Goal: Task Accomplishment & Management: Manage account settings

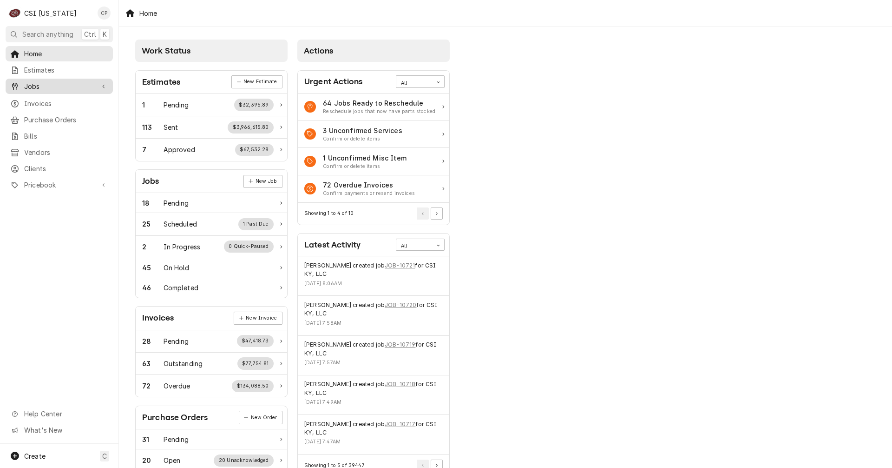
click at [43, 89] on link "Jobs" at bounding box center [59, 86] width 107 height 15
click at [40, 99] on span "Jobs" at bounding box center [66, 103] width 84 height 10
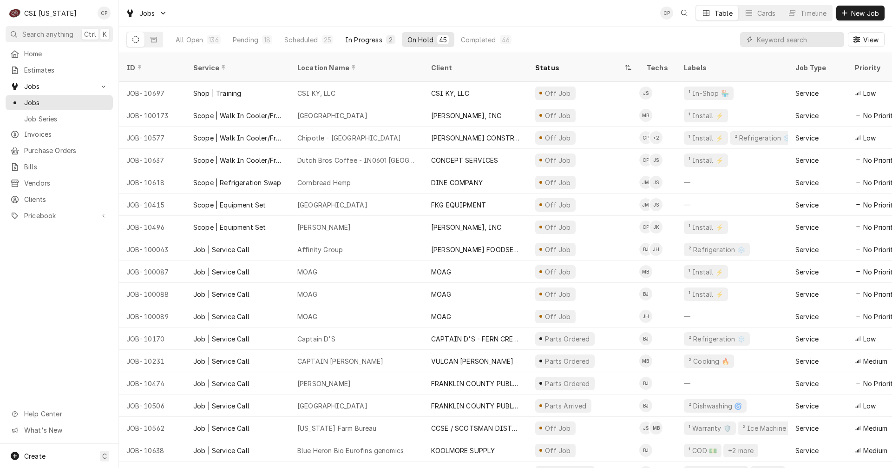
click at [359, 38] on div "In Progress" at bounding box center [363, 40] width 37 height 10
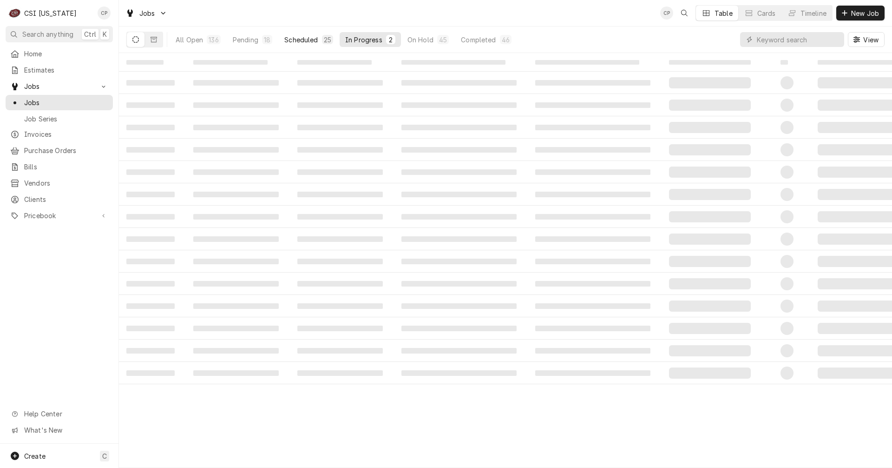
click at [311, 42] on div "Scheduled" at bounding box center [300, 40] width 33 height 10
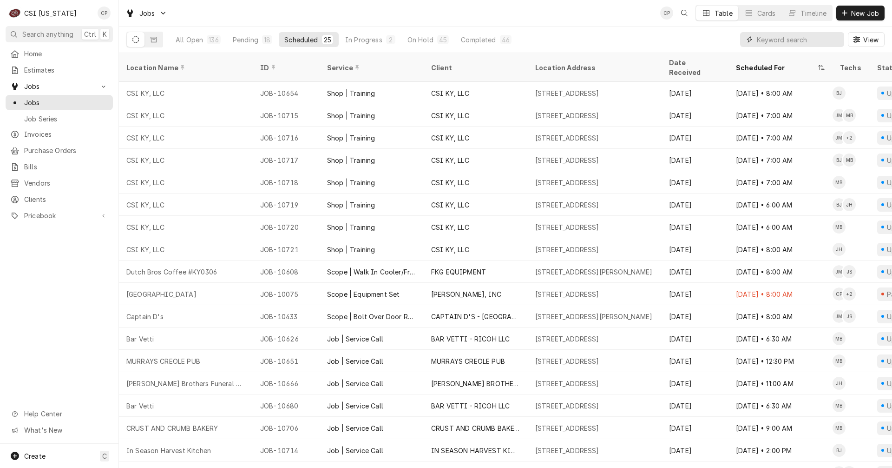
click at [779, 41] on input "Dynamic Content Wrapper" at bounding box center [798, 39] width 83 height 15
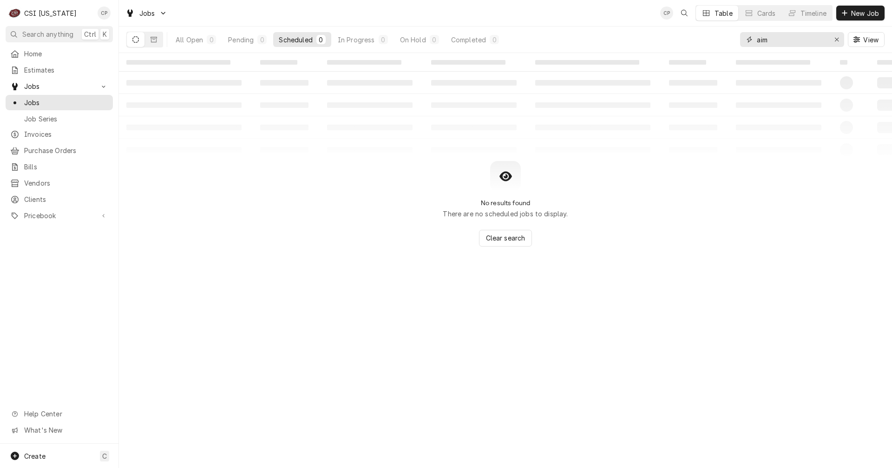
drag, startPoint x: 774, startPoint y: 40, endPoint x: 727, endPoint y: 38, distance: 46.5
click at [727, 38] on div "All Open 0 Pending 0 Scheduled 0 In Progress 0 On Hold 0 Completed 0 aim View" at bounding box center [505, 39] width 758 height 26
type input "zink"
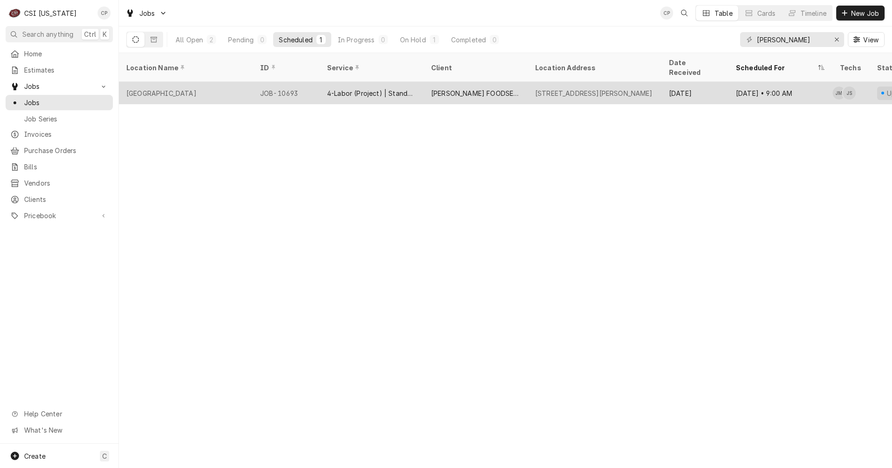
click at [408, 88] on div "4-Labor (Project) | Standard | Estimated" at bounding box center [371, 93] width 89 height 10
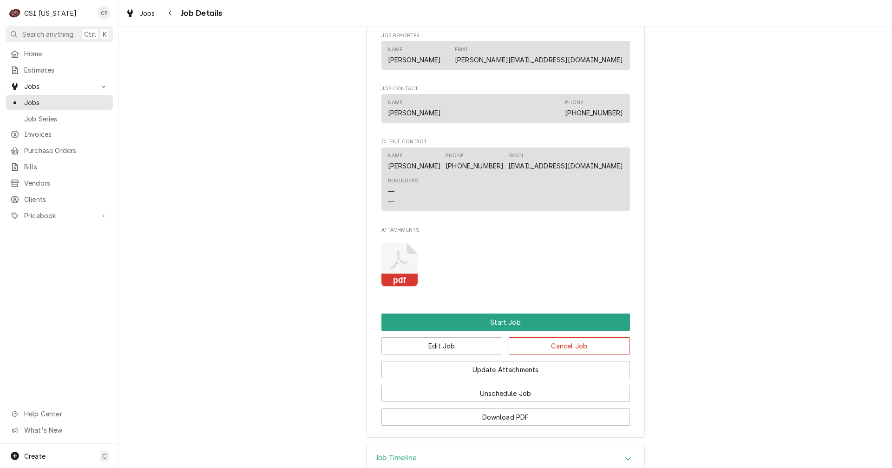
scroll to position [749, 0]
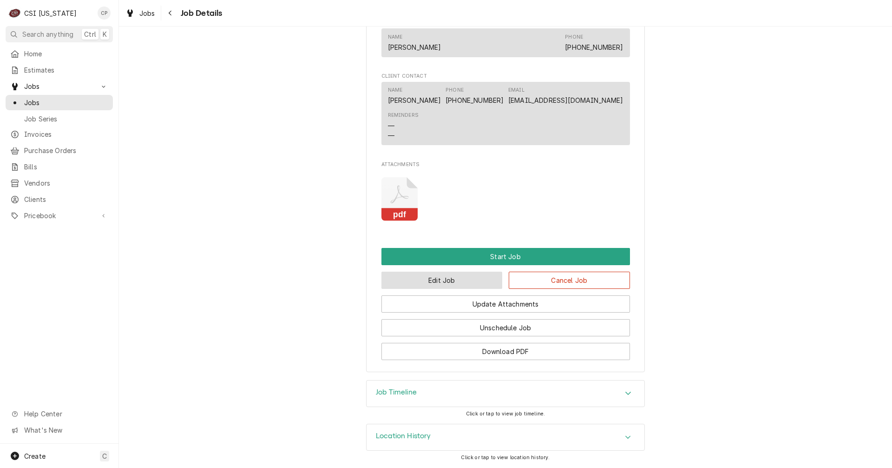
click at [440, 283] on button "Edit Job" at bounding box center [442, 279] width 121 height 17
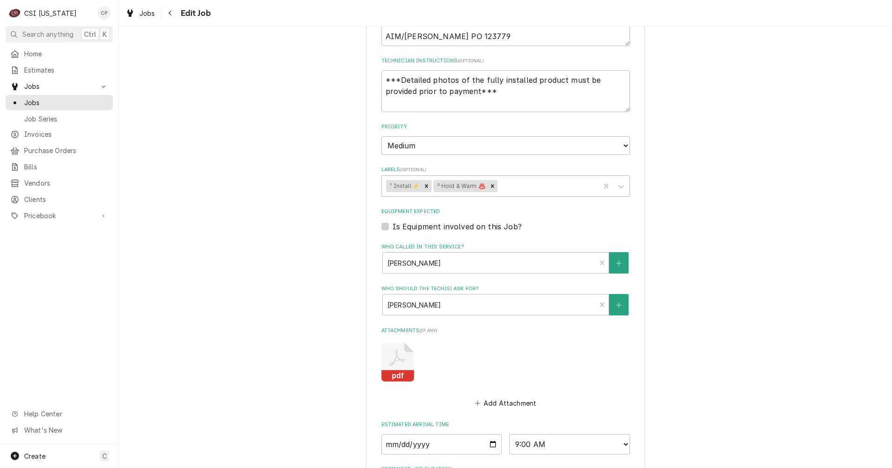
scroll to position [511, 0]
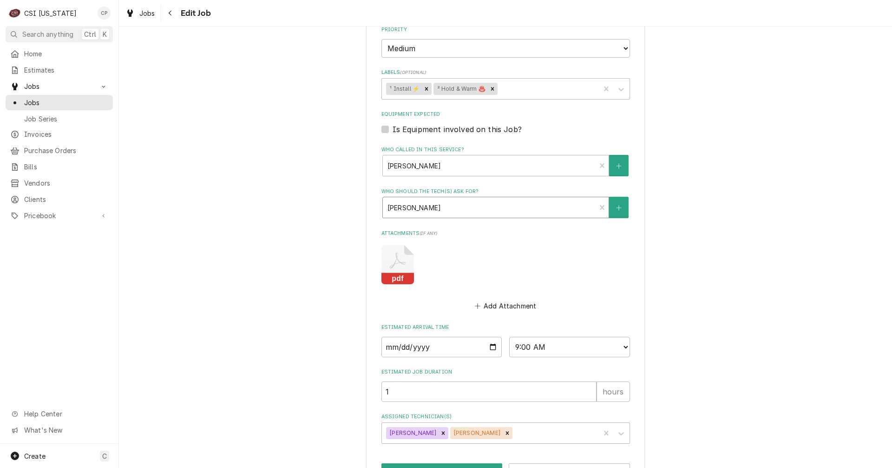
type textarea "x"
click at [559, 209] on div "Who should the tech(s) ask for?" at bounding box center [490, 207] width 204 height 17
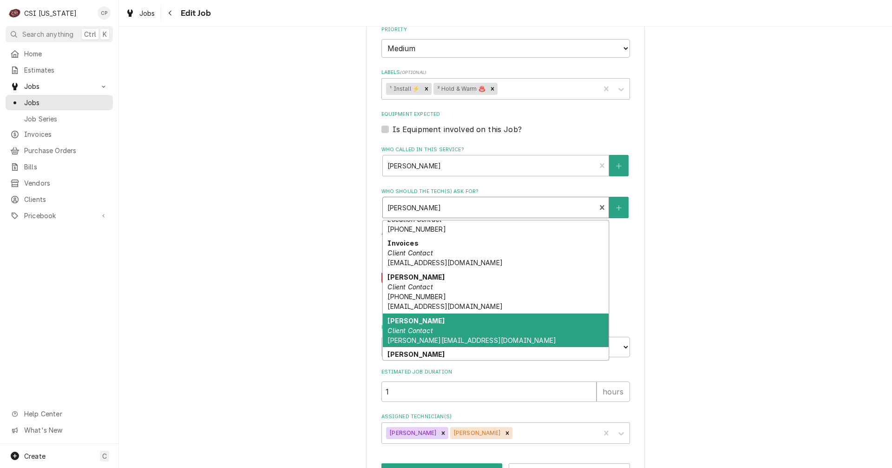
scroll to position [0, 0]
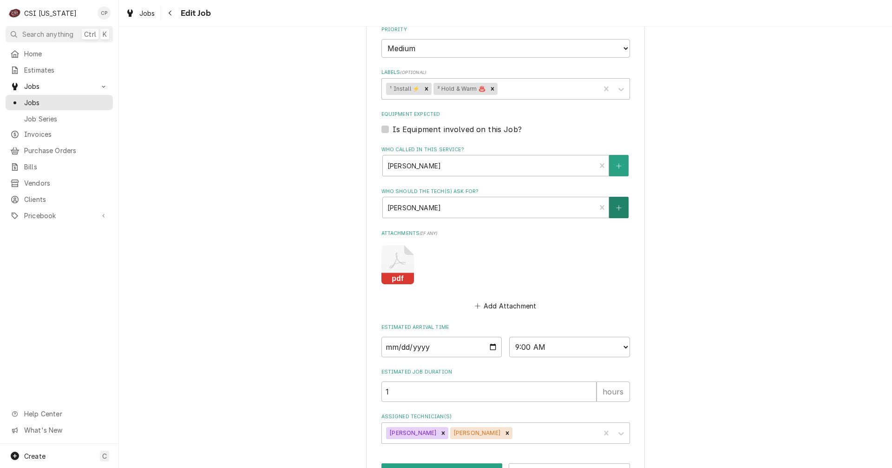
click at [619, 205] on button "Who should the tech(s) ask for?" at bounding box center [619, 207] width 20 height 21
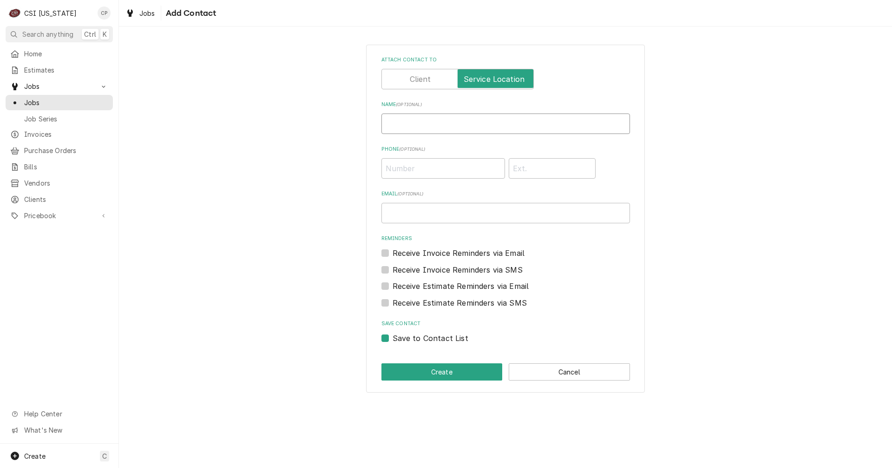
click at [409, 121] on input "Name ( optional )" at bounding box center [506, 123] width 249 height 20
type input "Leonard Dudgeon"
type input "(270) 230-2513"
click at [441, 376] on button "Create" at bounding box center [442, 371] width 121 height 17
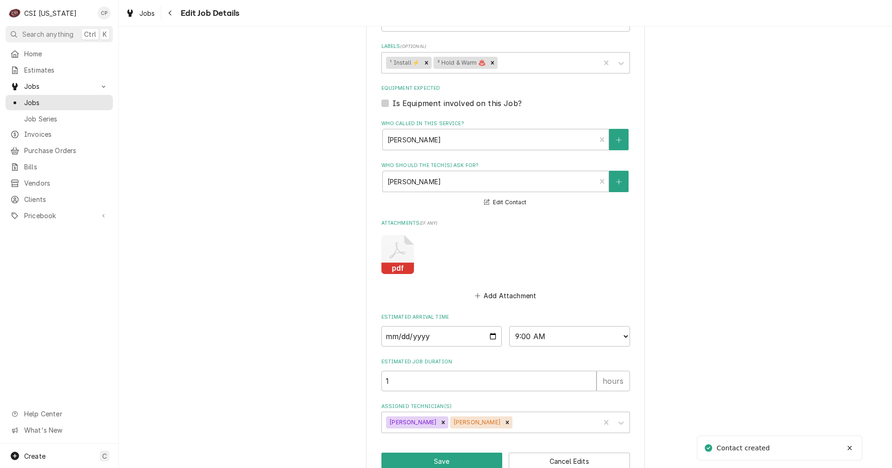
scroll to position [559, 0]
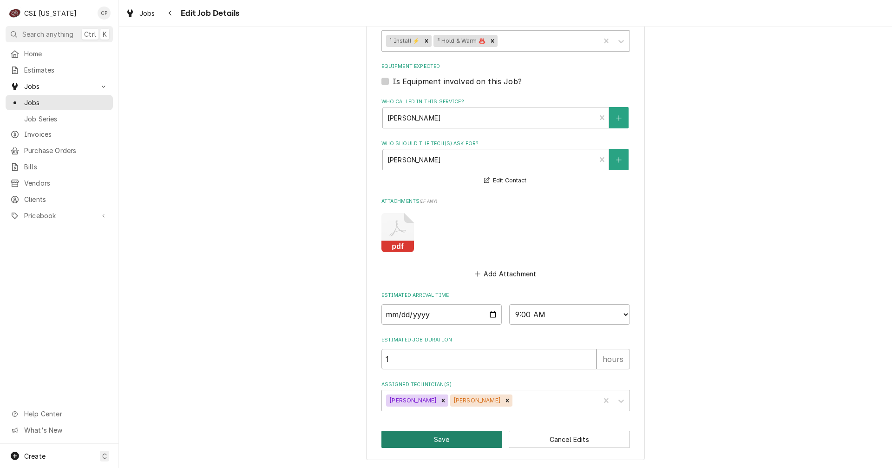
click at [448, 442] on button "Save" at bounding box center [442, 438] width 121 height 17
type textarea "x"
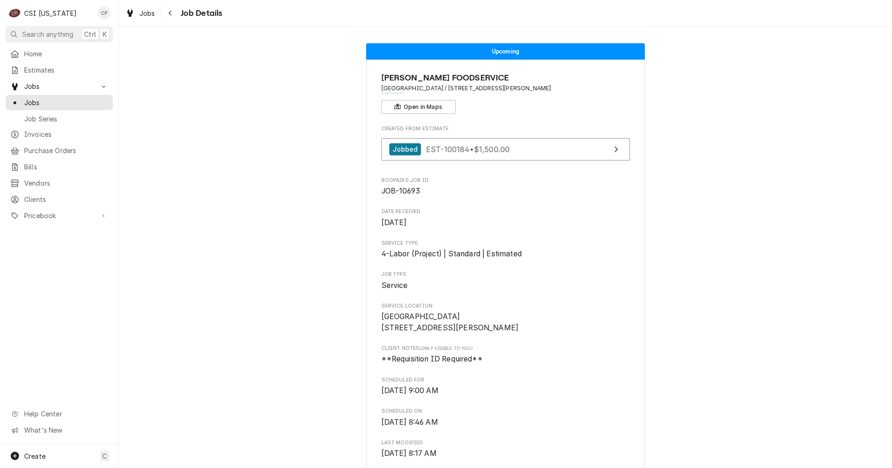
click at [175, 13] on div "Navigate back" at bounding box center [170, 12] width 9 height 9
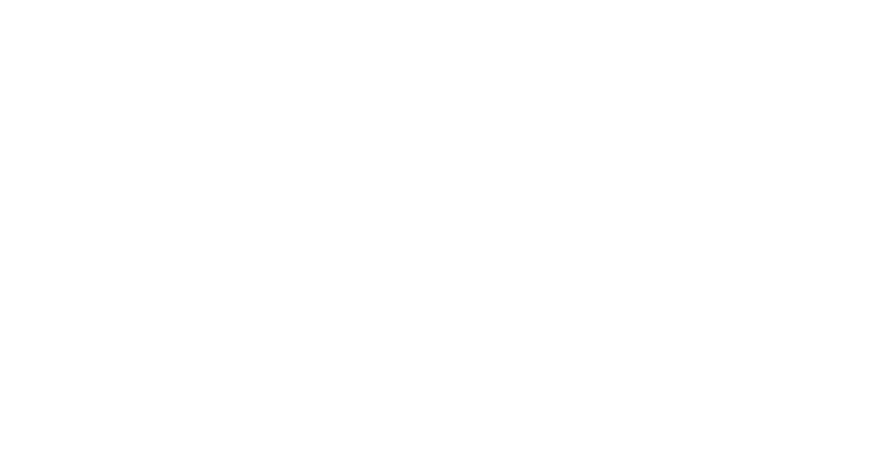
click at [171, 12] on div "Dynamic Content Wrapper" at bounding box center [446, 234] width 892 height 468
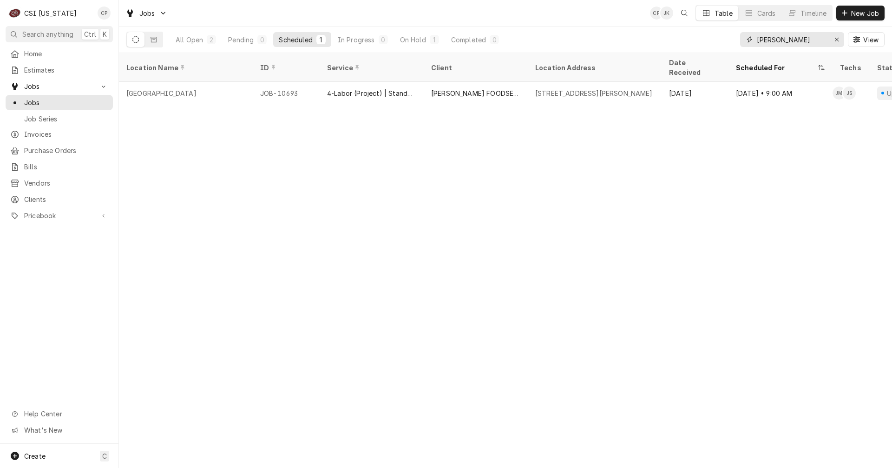
drag, startPoint x: 785, startPoint y: 42, endPoint x: 749, endPoint y: 45, distance: 35.5
click at [750, 45] on div "[PERSON_NAME]" at bounding box center [792, 39] width 104 height 15
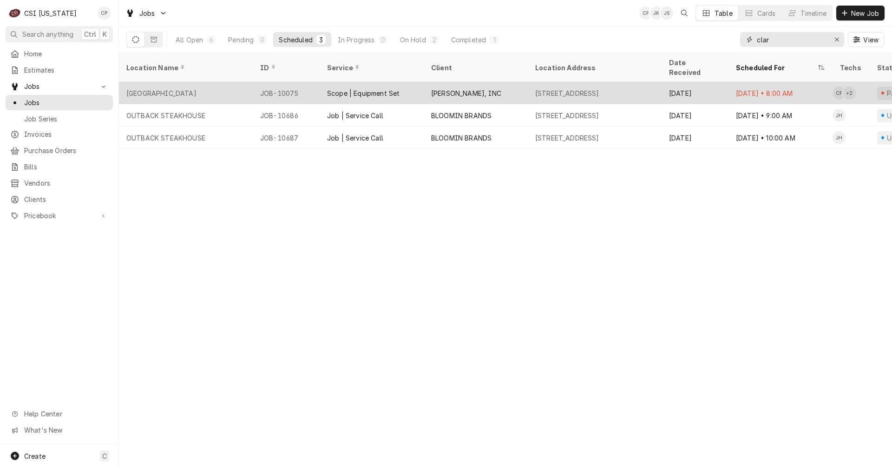
type input "clar"
click at [464, 88] on div "[PERSON_NAME], INC" at bounding box center [466, 93] width 70 height 10
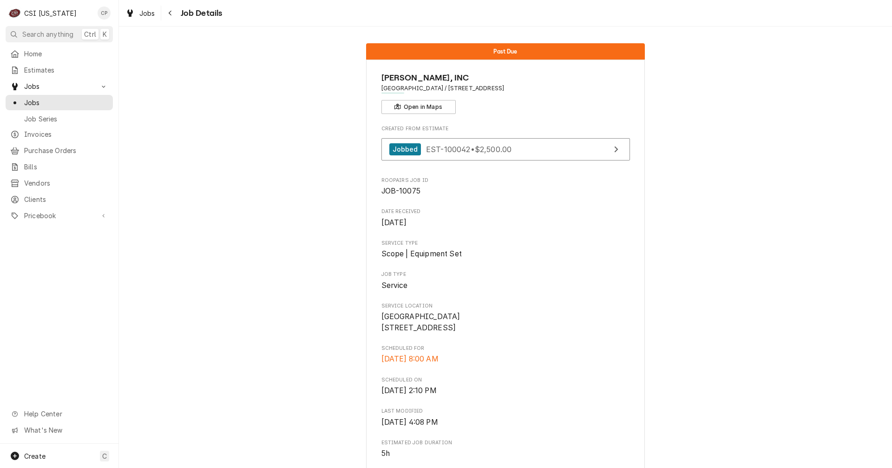
click at [539, 88] on span "[GEOGRAPHIC_DATA] / [STREET_ADDRESS]" at bounding box center [506, 88] width 249 height 8
drag, startPoint x: 554, startPoint y: 91, endPoint x: 455, endPoint y: 87, distance: 99.5
click at [455, 87] on span "[GEOGRAPHIC_DATA] / [STREET_ADDRESS]" at bounding box center [506, 88] width 249 height 8
copy span "[STREET_ADDRESS]"
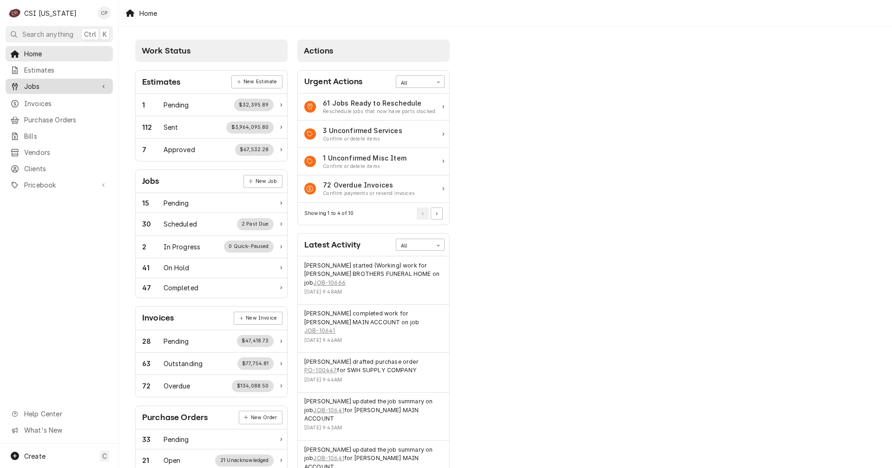
click at [49, 86] on span "Jobs" at bounding box center [59, 86] width 70 height 10
click at [52, 98] on span "Jobs" at bounding box center [66, 103] width 84 height 10
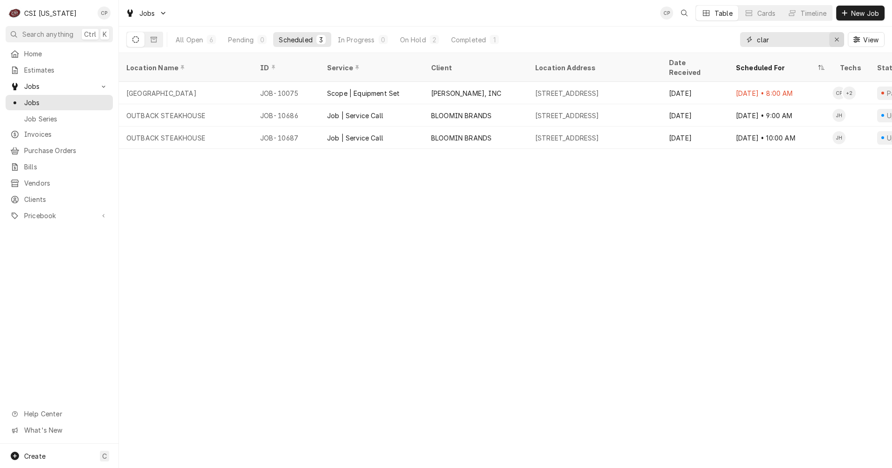
click at [837, 42] on icon "Erase input" at bounding box center [837, 39] width 5 height 7
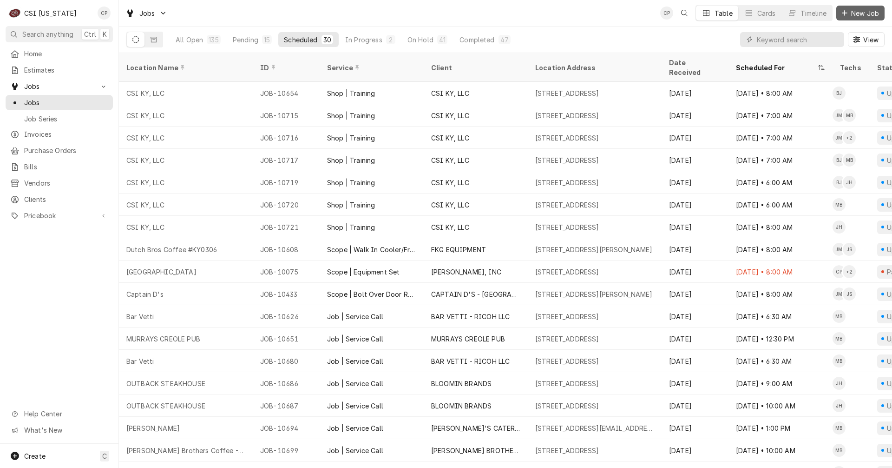
click at [861, 10] on span "New Job" at bounding box center [866, 13] width 32 height 10
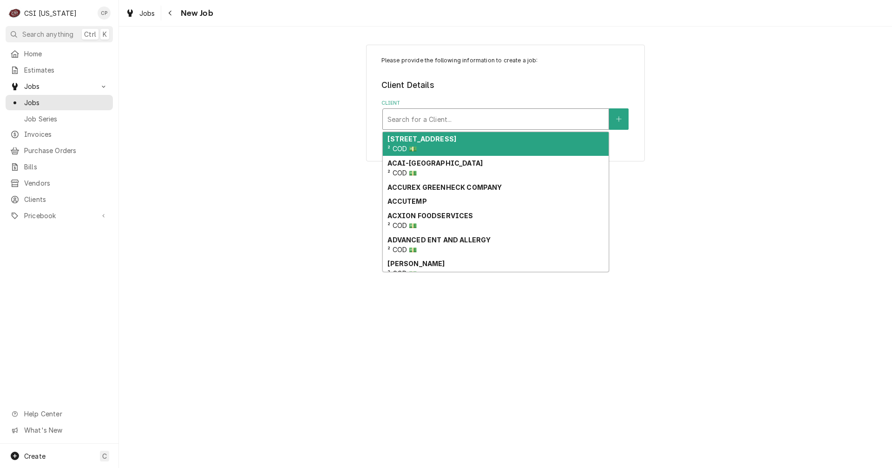
click at [415, 120] on div "Client" at bounding box center [496, 119] width 217 height 17
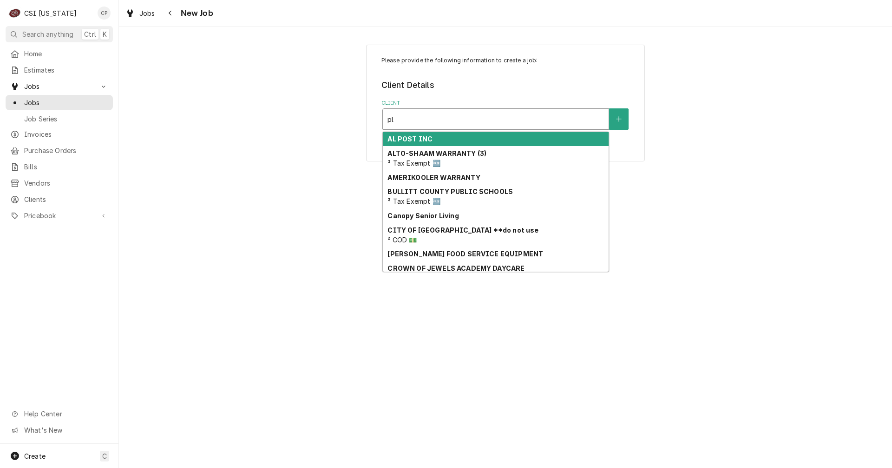
type input "p"
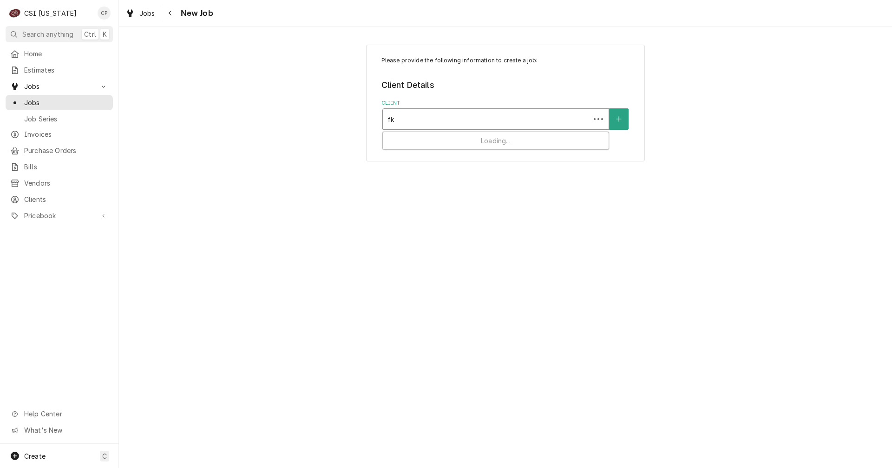
type input "fkg"
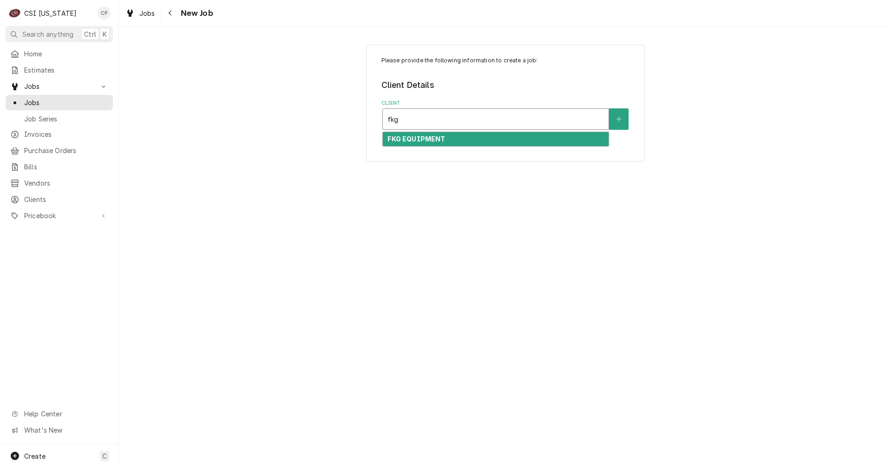
click at [418, 140] on strong "FKG EQUIPMENT" at bounding box center [417, 139] width 58 height 8
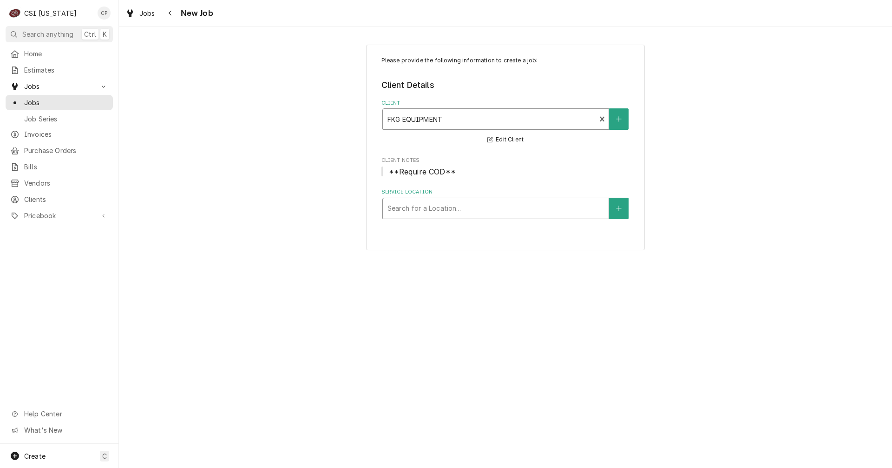
click at [474, 206] on div "Service Location" at bounding box center [496, 208] width 217 height 17
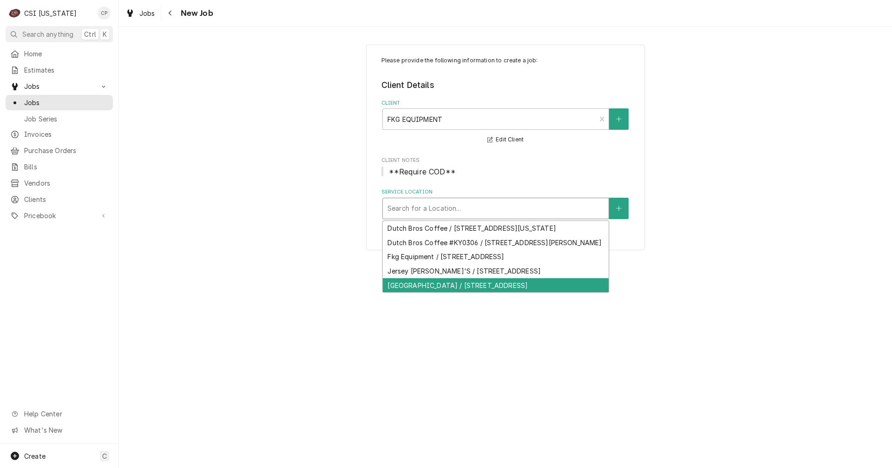
click at [435, 285] on div "Playa Bowls / 2573 Richmond Rd Suite 100, Lexington, KY 40509" at bounding box center [496, 285] width 226 height 14
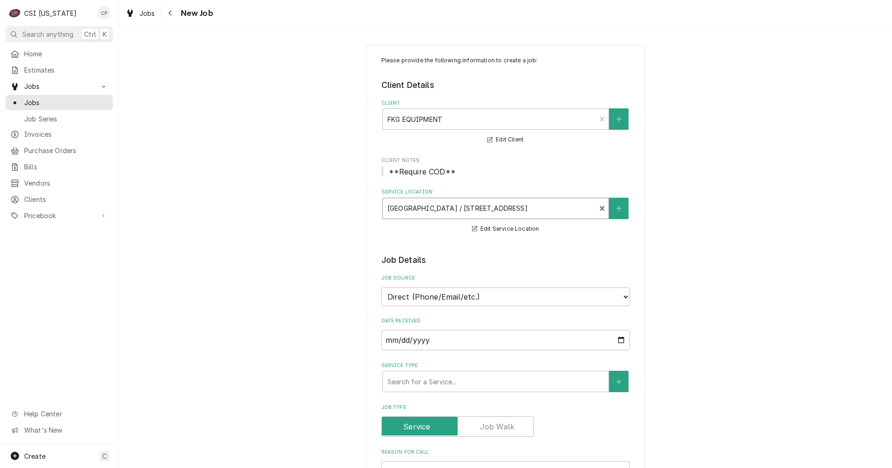
scroll to position [93, 0]
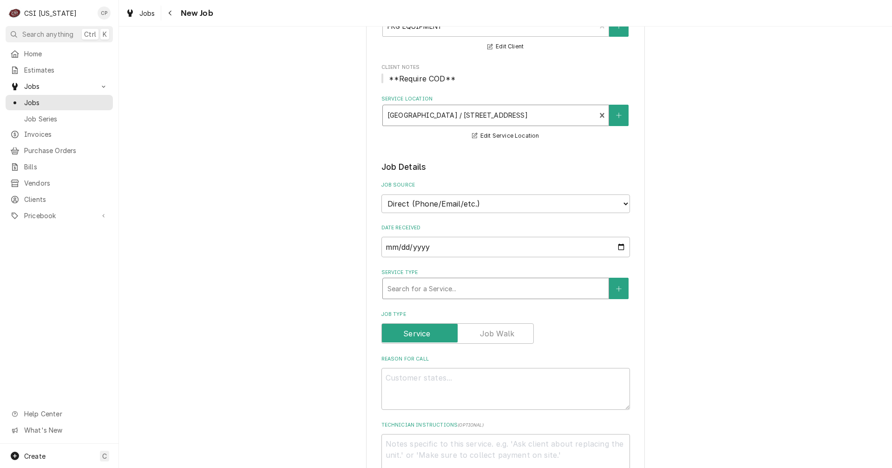
click at [431, 287] on div "Service Type" at bounding box center [496, 288] width 217 height 17
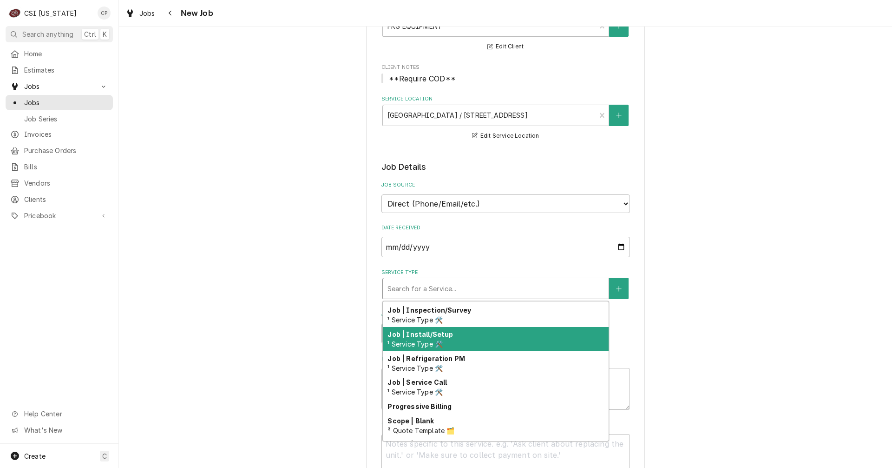
scroll to position [541, 0]
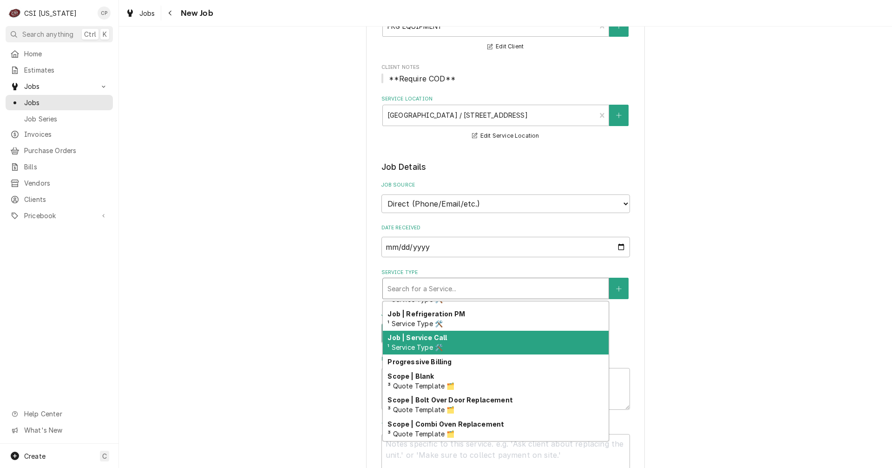
click at [437, 340] on strong "Job | Service Call" at bounding box center [417, 337] width 59 height 8
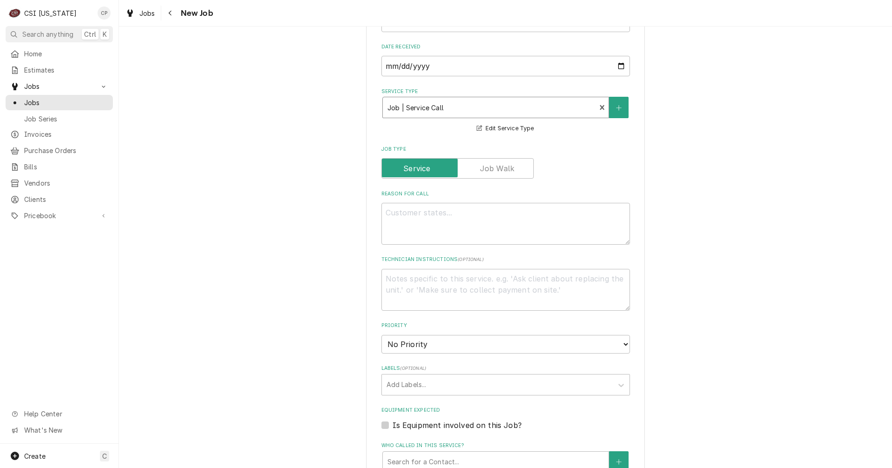
scroll to position [279, 0]
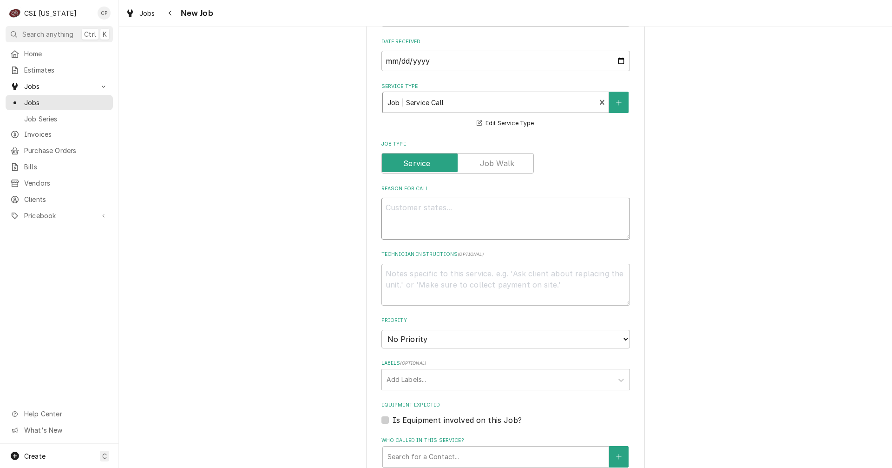
click at [404, 209] on textarea "Reason For Call" at bounding box center [506, 219] width 249 height 42
click at [427, 208] on textarea "Reason For Call" at bounding box center [506, 219] width 249 height 42
type textarea "x"
type textarea "T"
type textarea "x"
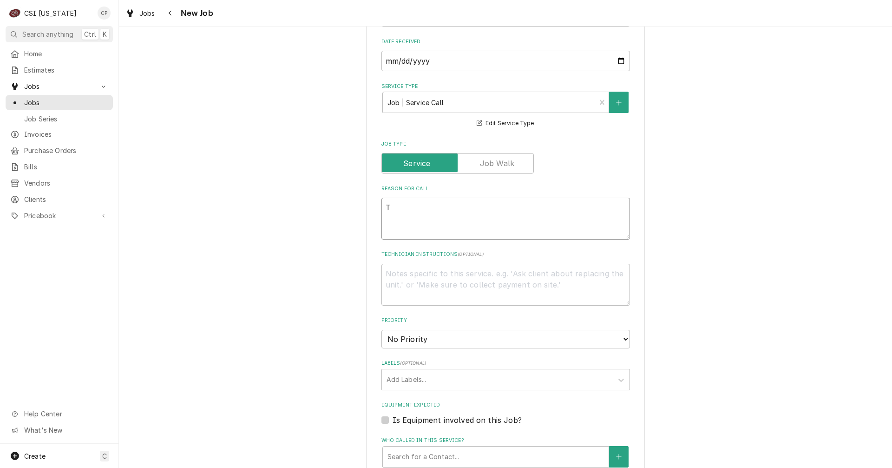
type textarea "Th"
type textarea "x"
type textarea "The"
type textarea "x"
type textarea "The"
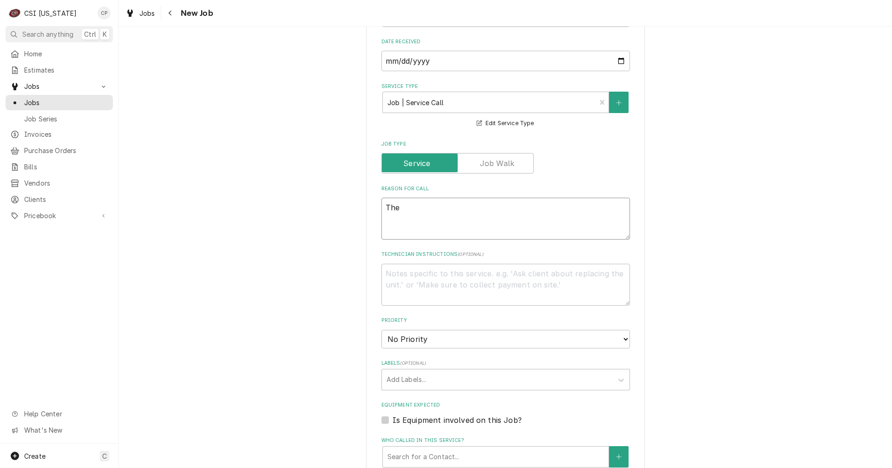
type textarea "x"
type textarea "The s"
type textarea "x"
type textarea "The se"
type textarea "x"
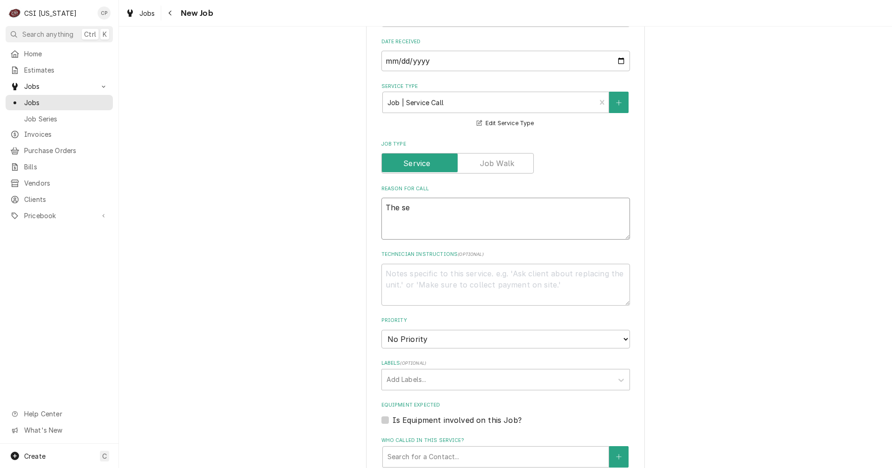
type textarea "The sel"
type textarea "x"
type textarea "The self"
type textarea "x"
type textarea "The sel"
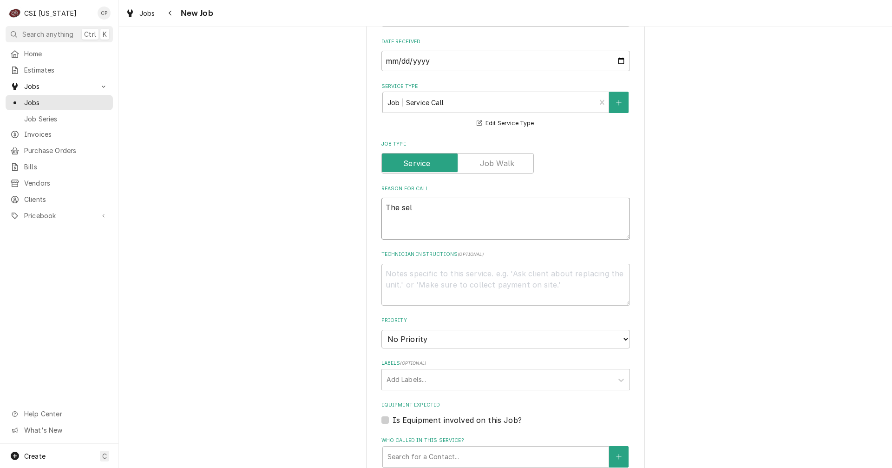
type textarea "x"
type textarea "The se"
type textarea "x"
type textarea "The s"
type textarea "x"
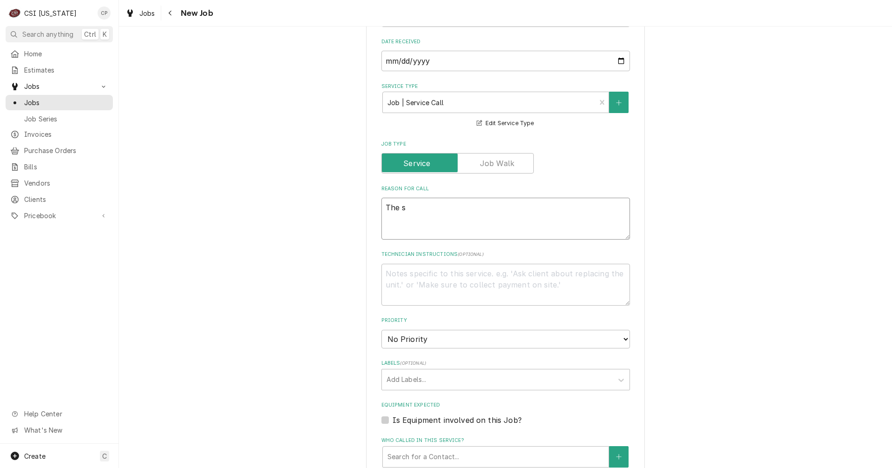
type textarea "The se"
type textarea "x"
type textarea "The sel"
type textarea "x"
type textarea "The self"
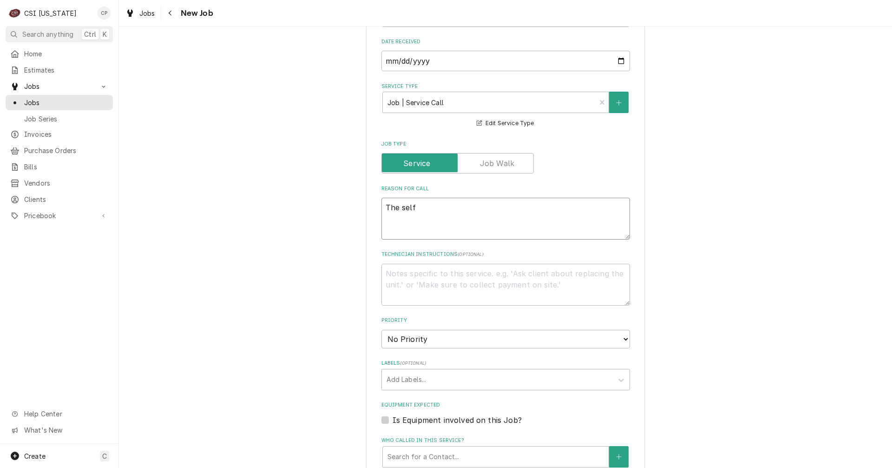
type textarea "x"
type textarea "The self"
type textarea "x"
type textarea "The self c"
type textarea "x"
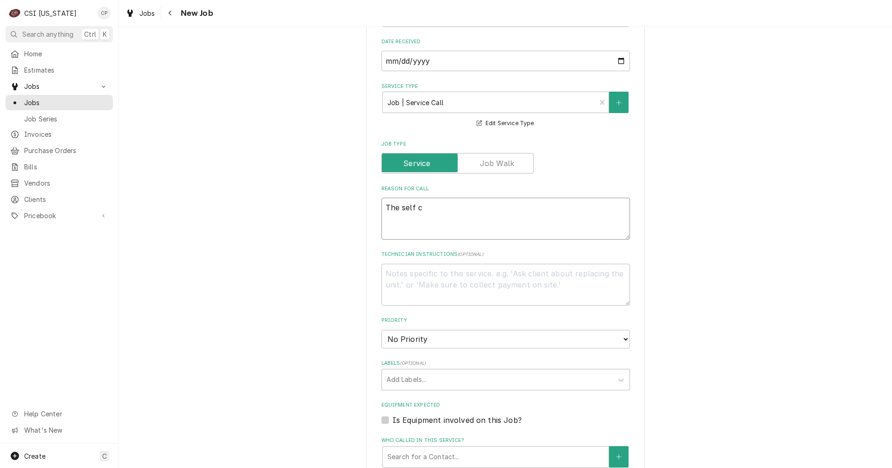
type textarea "The self co"
type textarea "x"
type textarea "The self con"
type textarea "x"
type textarea "The self cont"
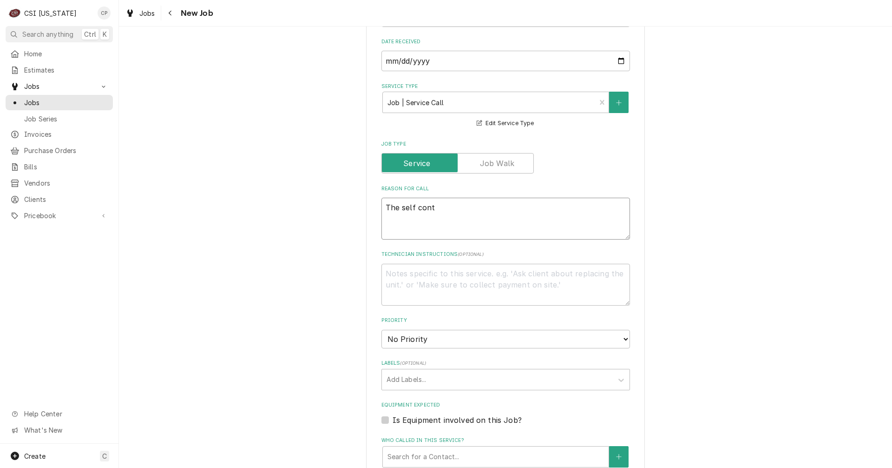
type textarea "x"
type textarea "The self conta"
type textarea "x"
type textarea "The self contai"
type textarea "x"
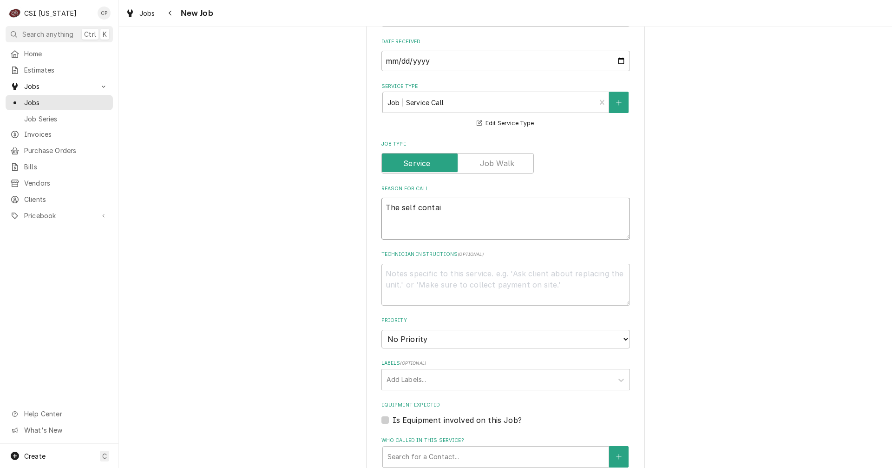
type textarea "The self contain"
type textarea "x"
type textarea "The self containe"
type textarea "x"
type textarea "The self contained"
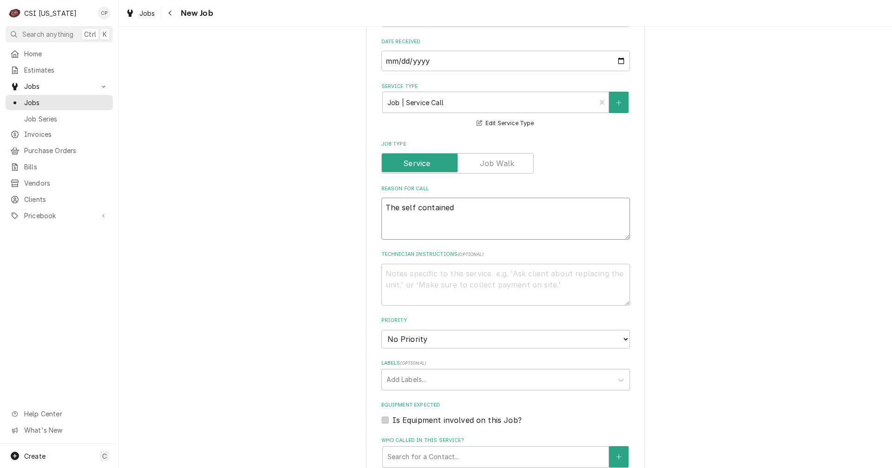
type textarea "x"
type textarea "The self contained"
type textarea "x"
type textarea "The self contained w"
type textarea "x"
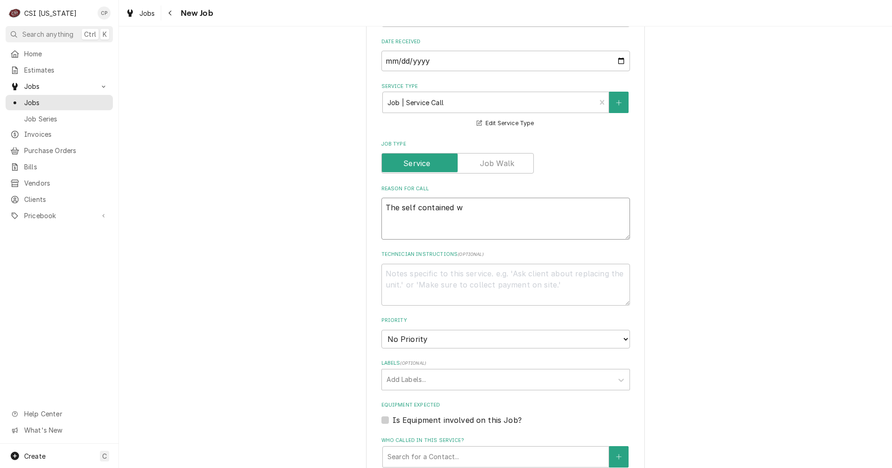
type textarea "The self contained wa"
type textarea "x"
type textarea "The self contained wal"
type textarea "x"
type textarea "The self contained walk"
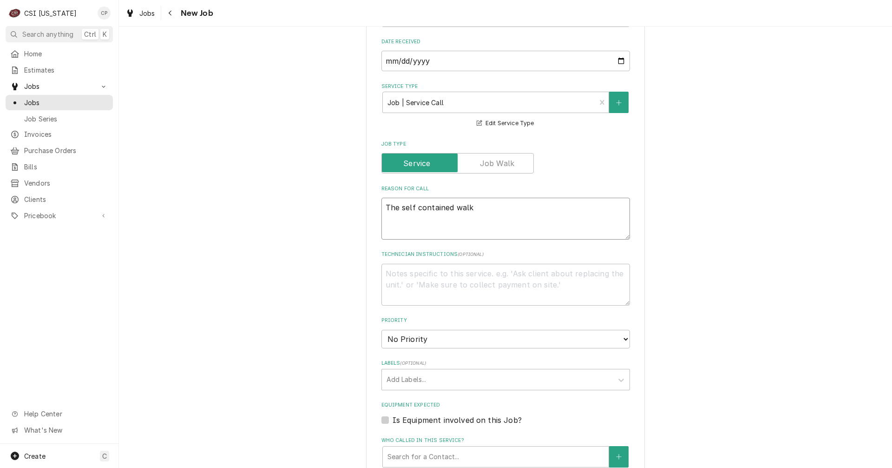
type textarea "x"
type textarea "The self contained walk-"
type textarea "x"
type textarea "The self contained walk-i"
type textarea "x"
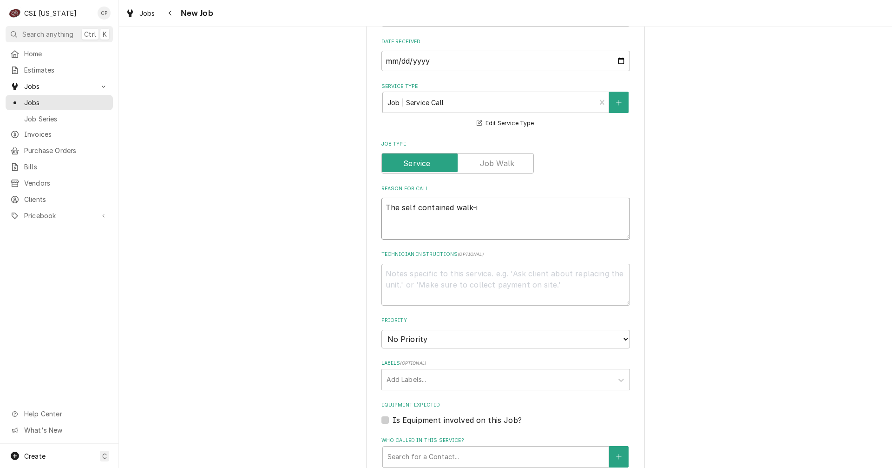
type textarea "The self contained walk-in"
type textarea "x"
type textarea "The self contained walk-in"
type textarea "x"
type textarea "The self contained walk-in c"
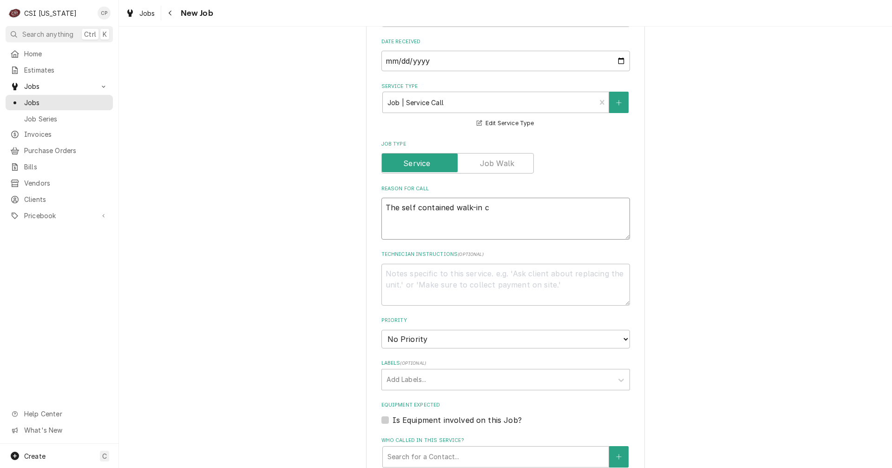
type textarea "x"
type textarea "The self contained walk-in co"
type textarea "x"
type textarea "The self contained walk-in coo"
type textarea "x"
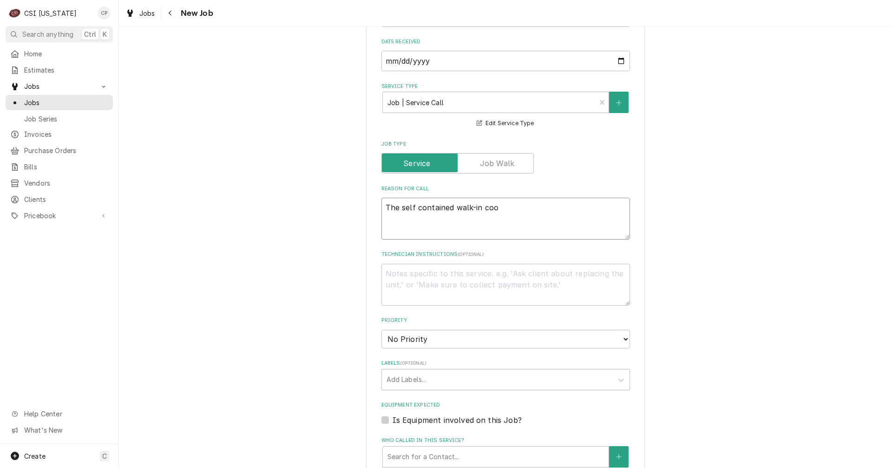
type textarea "The self contained walk-in cool"
type textarea "x"
type textarea "The self contained walk-in coole"
type textarea "x"
type textarea "The self contained walk-in cooler"
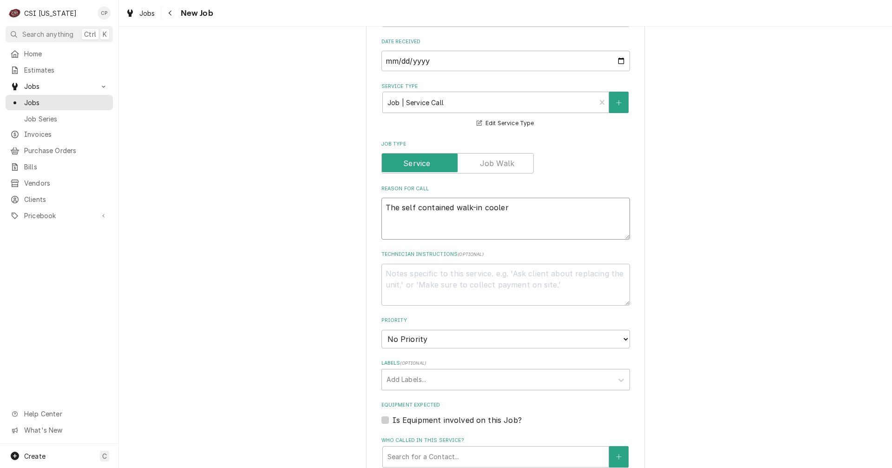
type textarea "x"
type textarea "The self contained walk-in cooler"
type textarea "x"
type textarea "The self contained walk-in cooler"
type textarea "x"
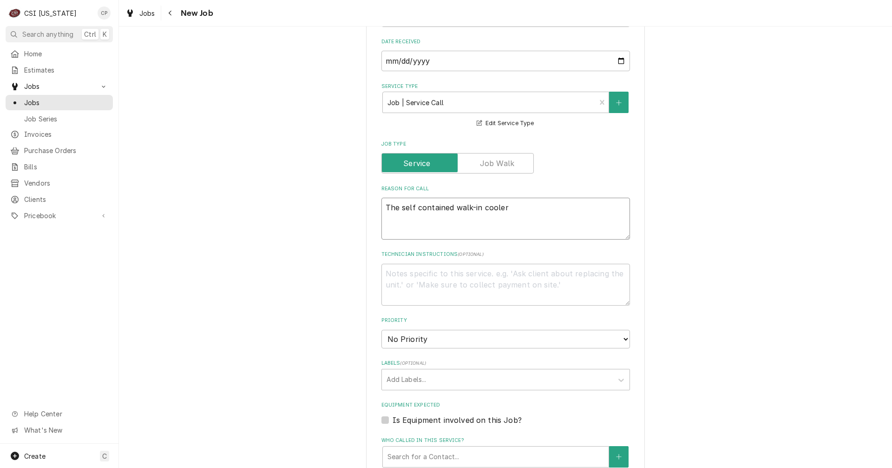
type textarea "The self contained walk-in coole"
type textarea "x"
type textarea "The self contained walk-in cool"
type textarea "x"
type textarea "The self contained walk-in coo"
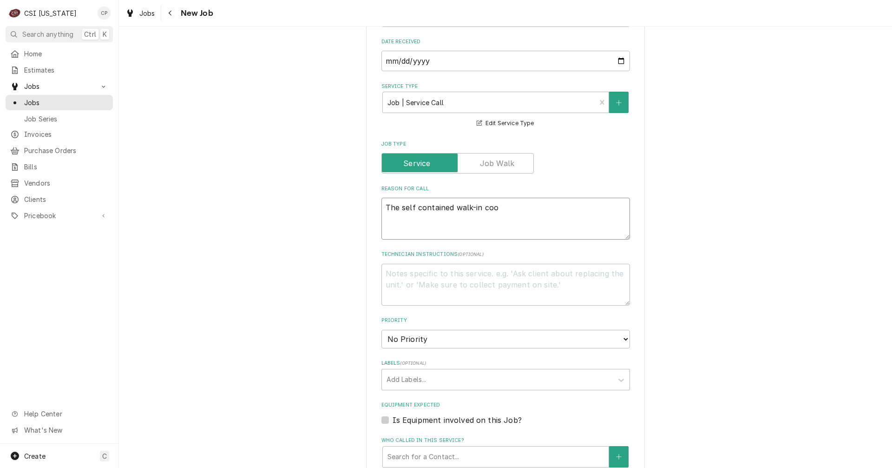
type textarea "x"
type textarea "The self contained walk-in co"
type textarea "x"
type textarea "The self contained walk-in c"
type textarea "x"
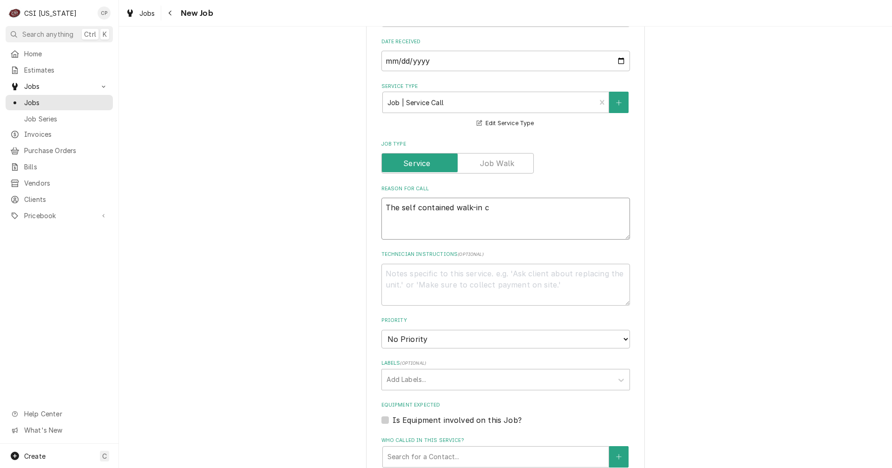
type textarea "The self contained walk-in cf"
type textarea "x"
type textarea "The self contained walk-in c"
type textarea "x"
type textarea "The self contained walk-in"
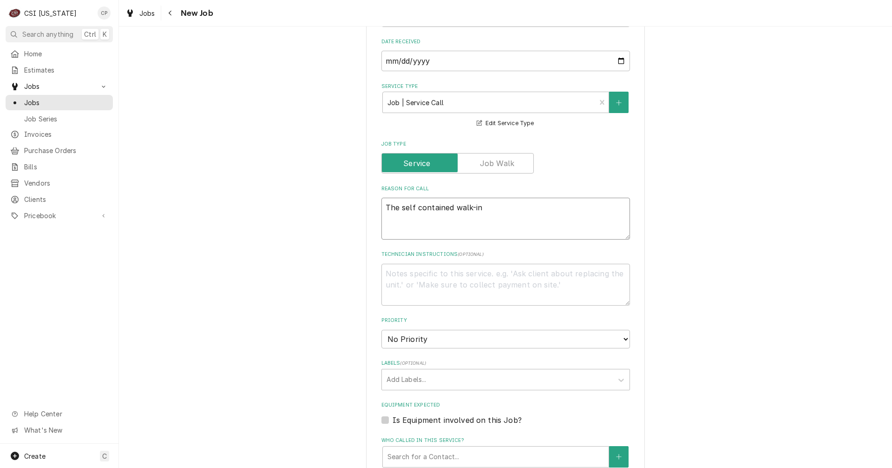
type textarea "x"
type textarea "The self contained walk-in f"
type textarea "x"
type textarea "The self contained walk-in fr"
type textarea "x"
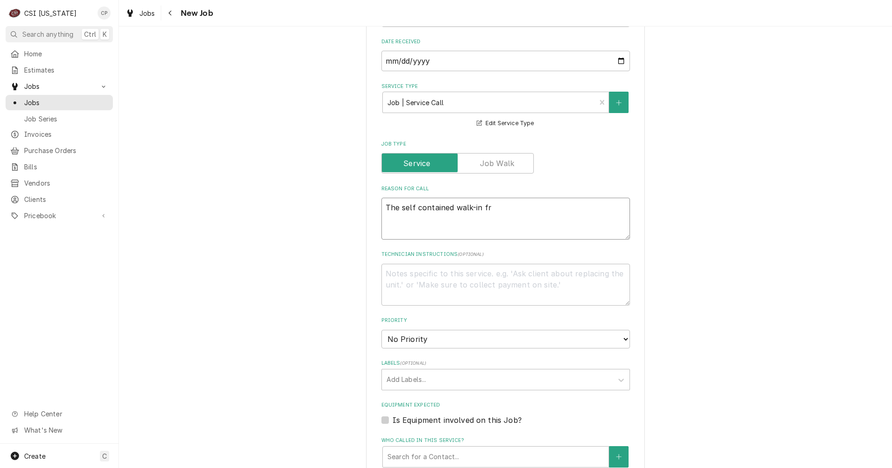
type textarea "The self contained walk-in fre"
type textarea "x"
type textarea "The self contained walk-in free"
type textarea "x"
type textarea "The self contained walk-in freez"
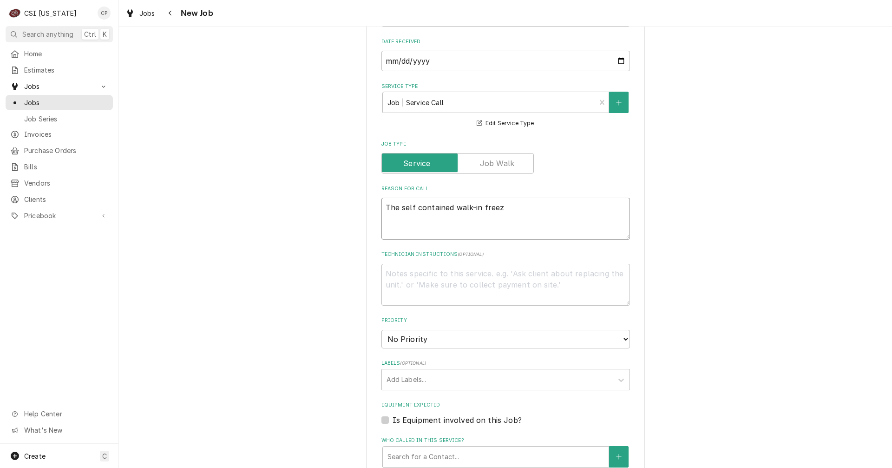
type textarea "x"
type textarea "The self contained walk-in freeze"
type textarea "x"
type textarea "The self contained walk-in freezer"
type textarea "x"
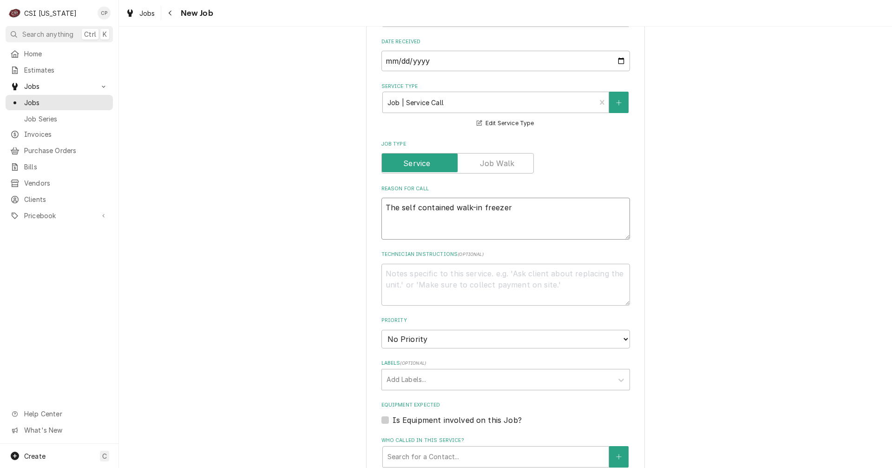
type textarea "The self contained walk-in freezer"
type textarea "x"
type textarea "The self contained walk-in freezer i"
type textarea "x"
type textarea "The self contained walk-in freezer is"
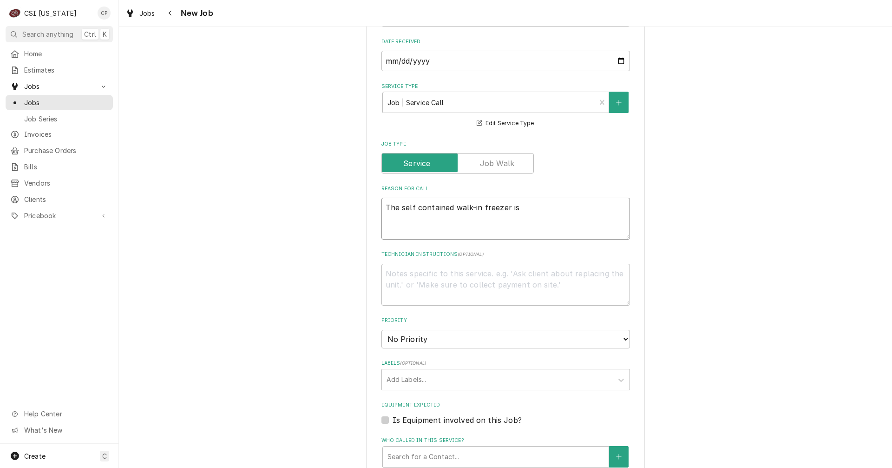
type textarea "x"
type textarea "The self contained walk-in freezer is"
type textarea "x"
type textarea "The self contained walk-in freezer is c"
type textarea "x"
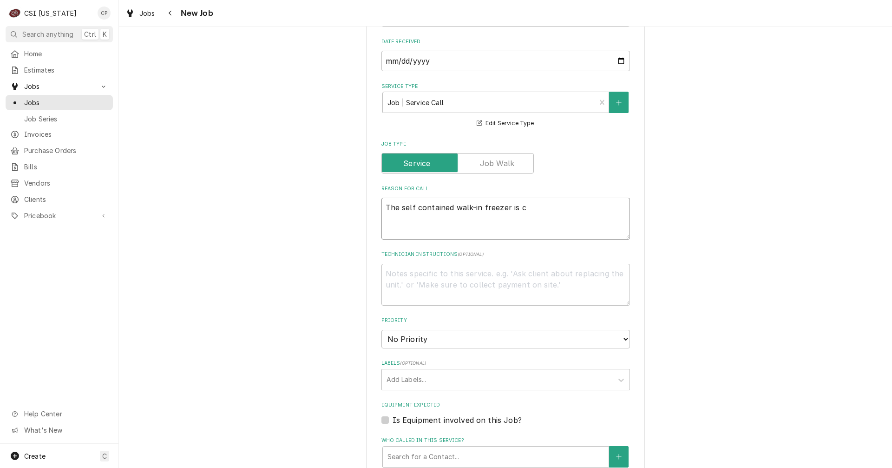
type textarea "The self contained walk-in freezer is cu"
type textarea "x"
type textarea "The self contained walk-in freezer is cur"
type textarea "x"
type textarea "The self contained walk-in freezer is curr"
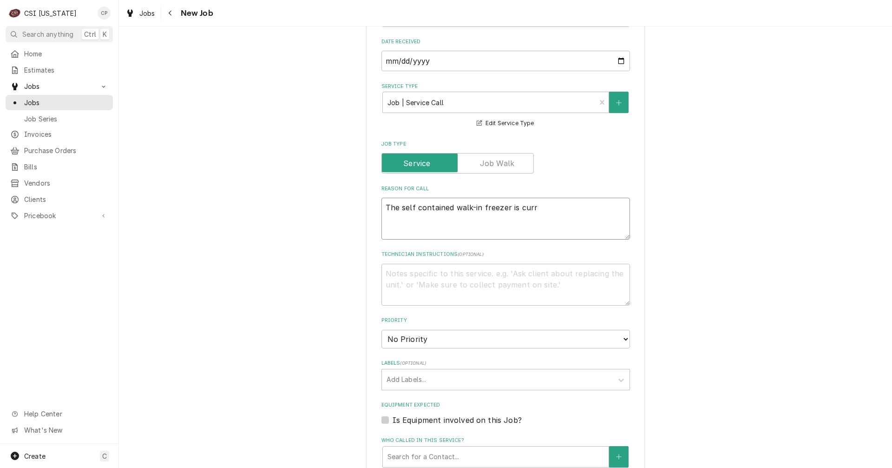
type textarea "x"
type textarea "The self contained walk-in freezer is curre"
type textarea "x"
type textarea "The self contained walk-in freezer is curren"
type textarea "x"
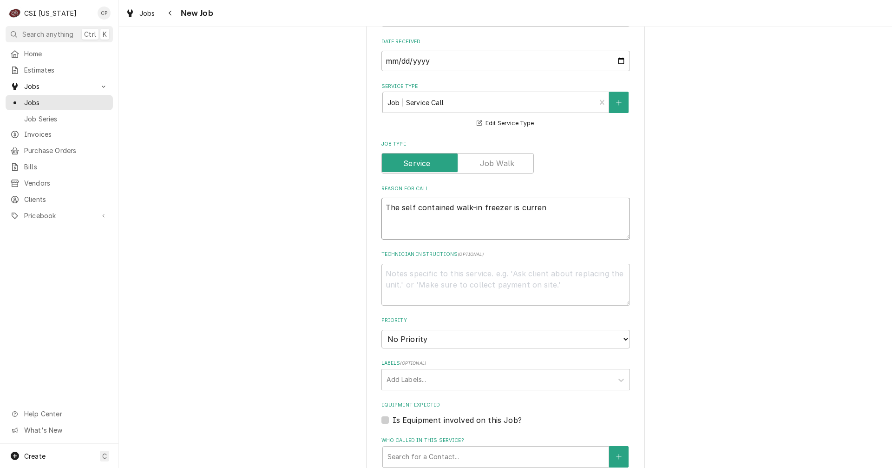
type textarea "The self contained walk-in freezer is current"
type textarea "x"
type textarea "The self contained walk-in freezer is currentl"
type textarea "x"
type textarea "The self contained walk-in freezer is currently"
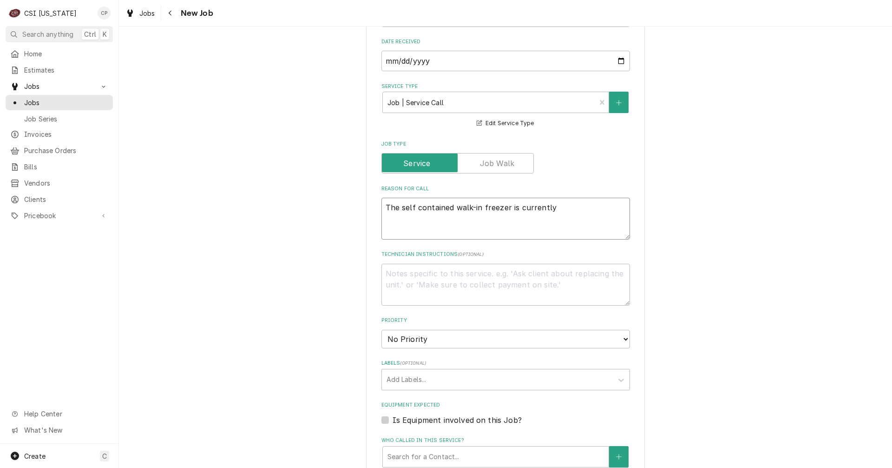
type textarea "x"
type textarea "The self contained walk-in freezer is currently"
type textarea "x"
type textarea "The self contained walk-in freezer is currently l"
type textarea "x"
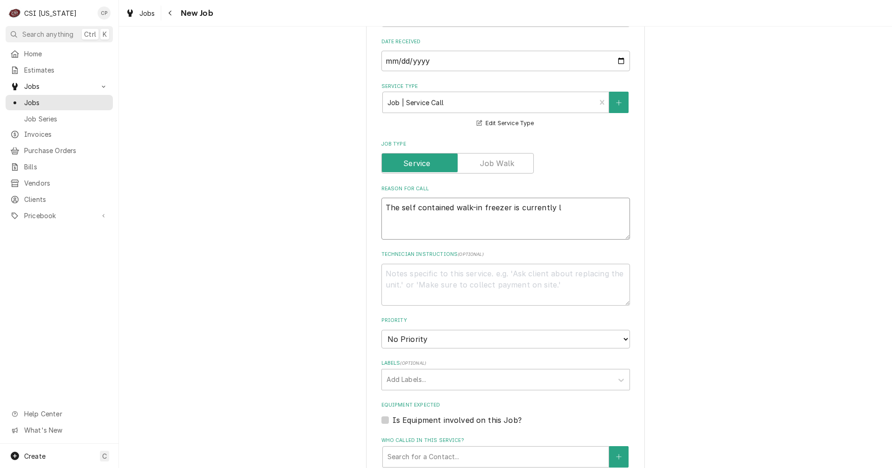
type textarea "The self contained walk-in freezer is currently le"
type textarea "x"
type textarea "The self contained walk-in freezer is currently lea"
type textarea "x"
type textarea "The self contained walk-in freezer is currently leak"
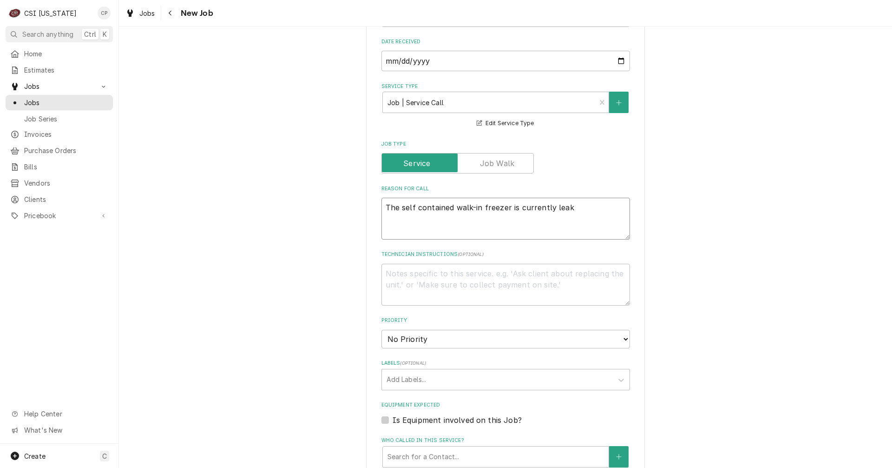
type textarea "x"
type textarea "The self contained walk-in freezer is currently leaki"
type textarea "x"
type textarea "The self contained walk-in freezer is currently leakin"
type textarea "x"
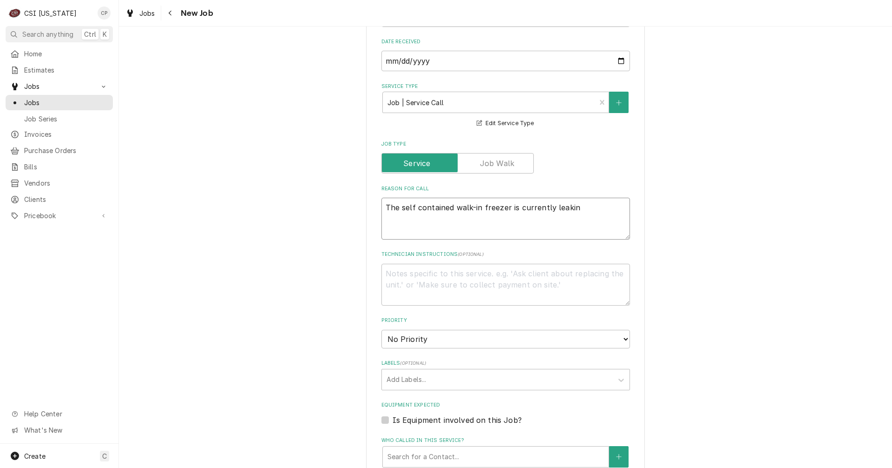
type textarea "The self contained walk-in freezer is currently leaking"
type textarea "x"
type textarea "The self contained walk-in freezer is currently leaking"
type textarea "x"
type textarea "The self contained walk-in freezer is currently leaking"
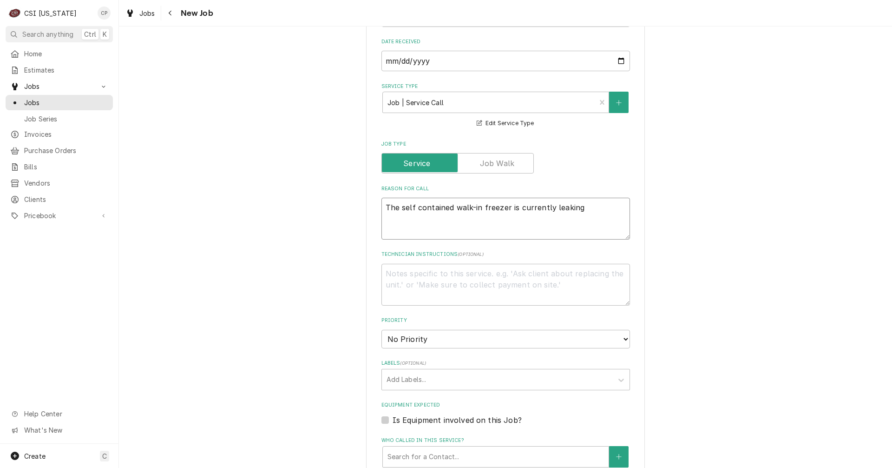
type textarea "x"
type textarea "The self contained walk-in freezer is currently leaking,"
type textarea "x"
type textarea "The self contained walk-in freezer is currently leaking,"
type textarea "x"
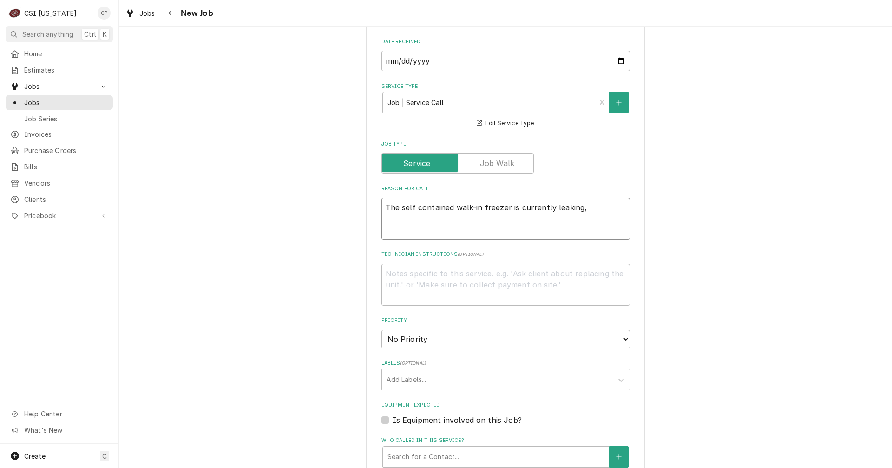
type textarea "The self contained walk-in freezer is currently leaking, P"
type textarea "x"
type textarea "The self contained walk-in freezer is currently leaking, Pi"
type textarea "x"
type textarea "The self contained walk-in freezer is currently leaking, P"
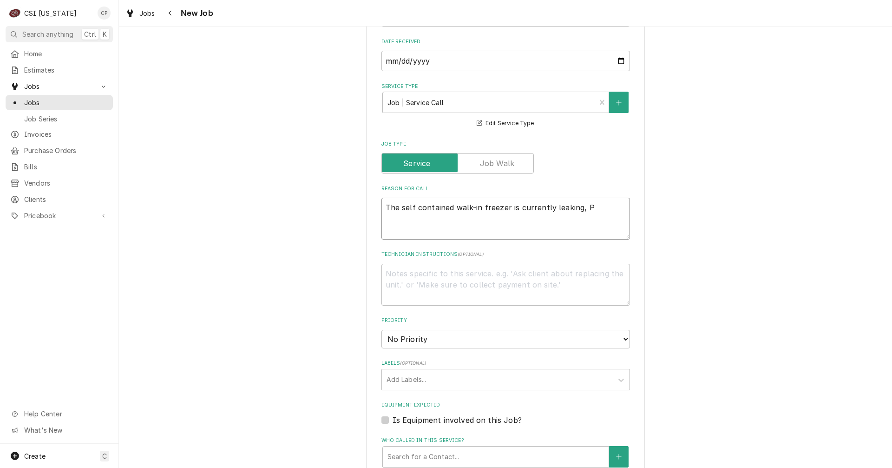
type textarea "x"
type textarea "The self contained walk-in freezer is currently leaking,"
type textarea "x"
type textarea "The self contained walk-in freezer is currently leaking, ("
type textarea "x"
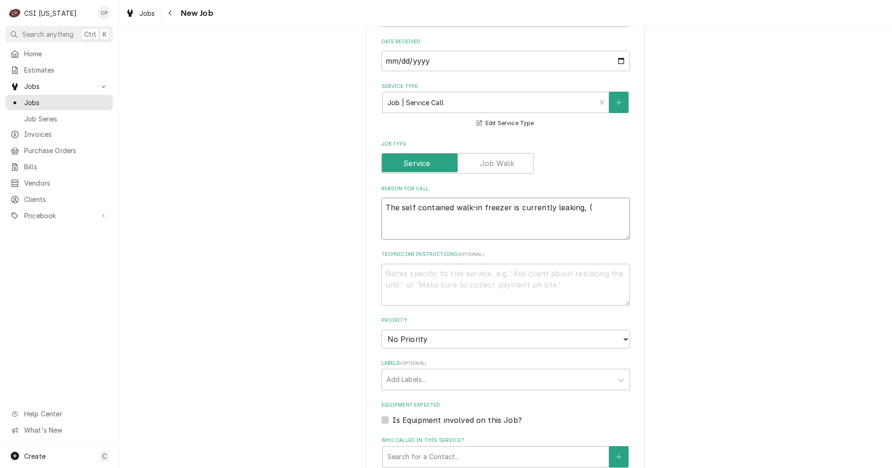
type textarea "The self contained walk-in freezer is currently leaking, (c"
type textarea "x"
type textarea "The self contained walk-in freezer is currently leaking, ("
type textarea "x"
type textarea "The self contained walk-in freezer is currently leaking,"
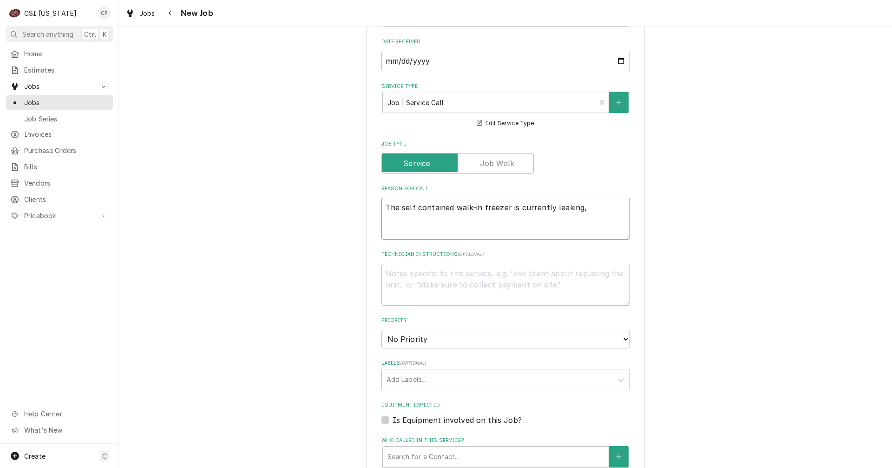
type textarea "x"
type textarea "The self contained walk-in freezer is currently leaking,"
type textarea "x"
type textarea "The self contained walk-in freezer is currently leaking"
type textarea "x"
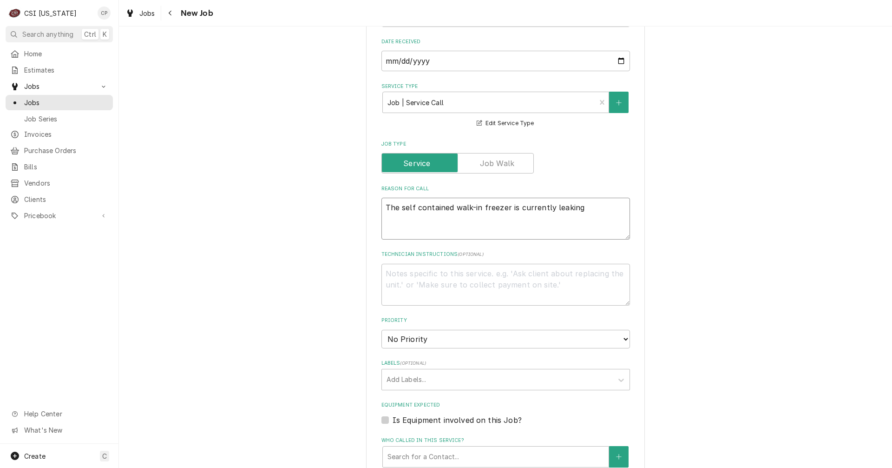
type textarea "The self contained walk-in freezer is currently leaking."
type textarea "x"
type textarea "The self contained walk-in freezer is currently leaking."
type textarea "x"
type textarea "The self contained walk-in freezer is currently leaking. c"
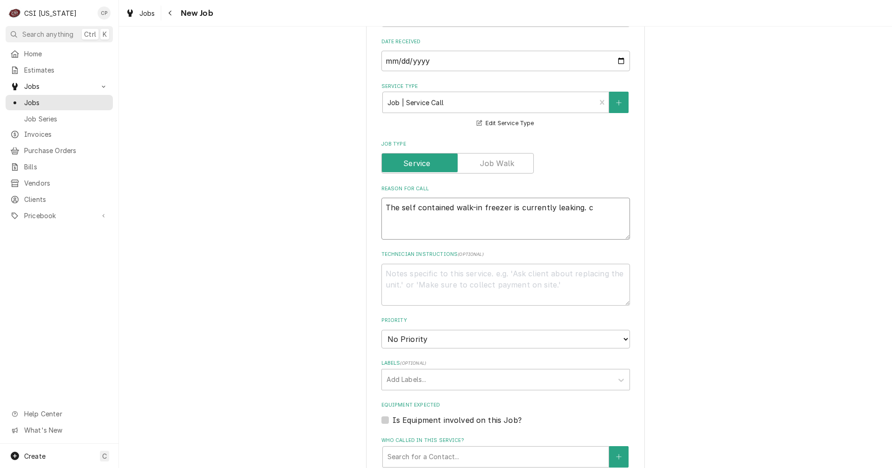
type textarea "x"
type textarea "The self contained walk-in freezer is currently leaking. cu"
type textarea "x"
type textarea "The self contained walk-in freezer is currently leaking. cus"
type textarea "x"
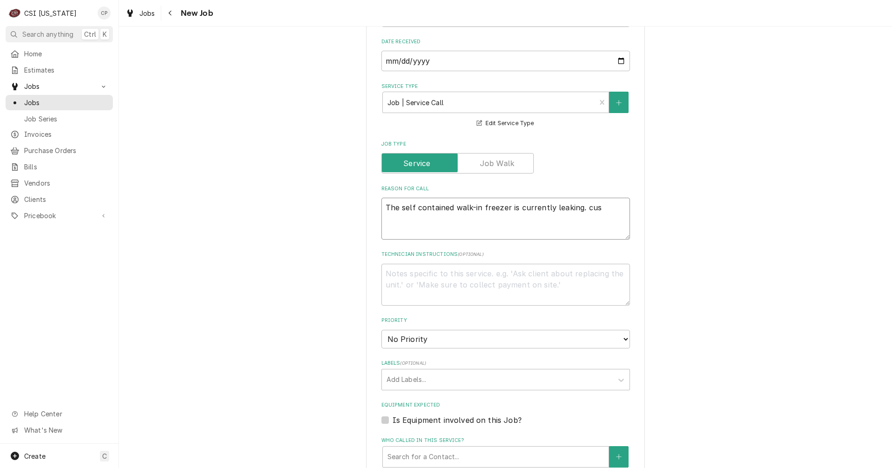
type textarea "The self contained walk-in freezer is currently leaking. cust"
type textarea "x"
type textarea "The self contained walk-in freezer is currently leaking. custom"
type textarea "x"
click at [422, 273] on textarea "Technician Instructions ( optional )" at bounding box center [506, 285] width 249 height 42
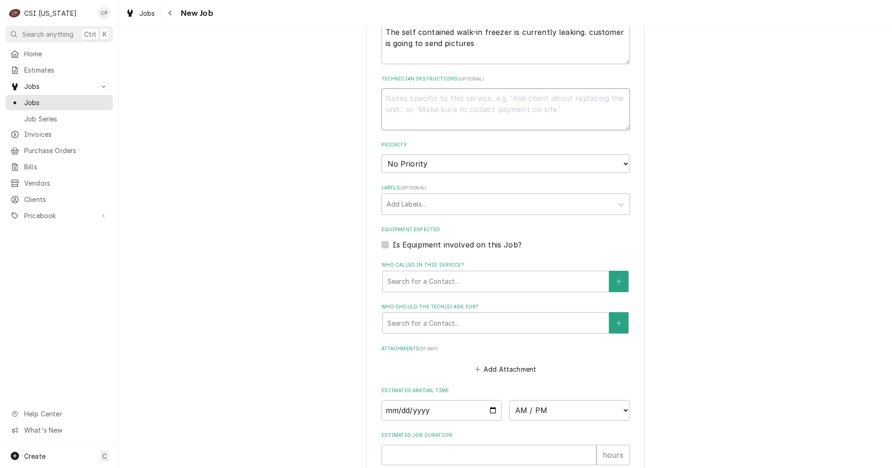
scroll to position [511, 0]
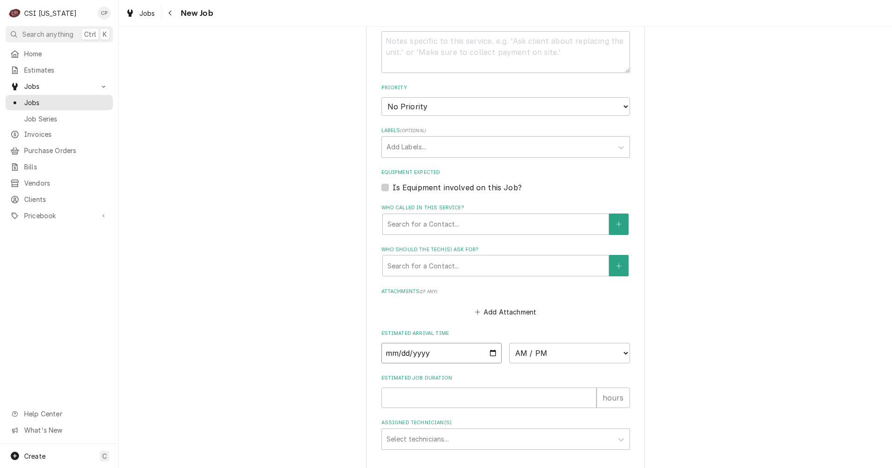
click at [489, 356] on input "Date" at bounding box center [442, 353] width 121 height 20
click at [316, 270] on div "Please provide the following information to create a job: Client Details Client…" at bounding box center [505, 27] width 773 height 1005
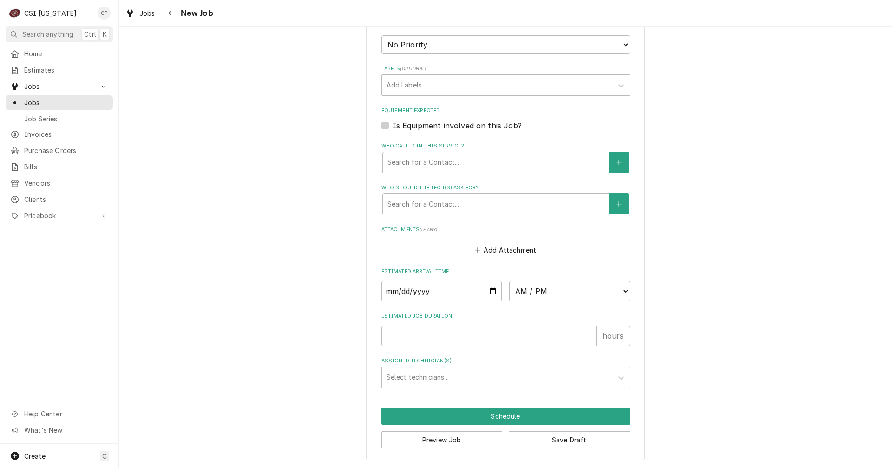
scroll to position [574, 0]
click at [415, 83] on div "Labels" at bounding box center [498, 84] width 222 height 17
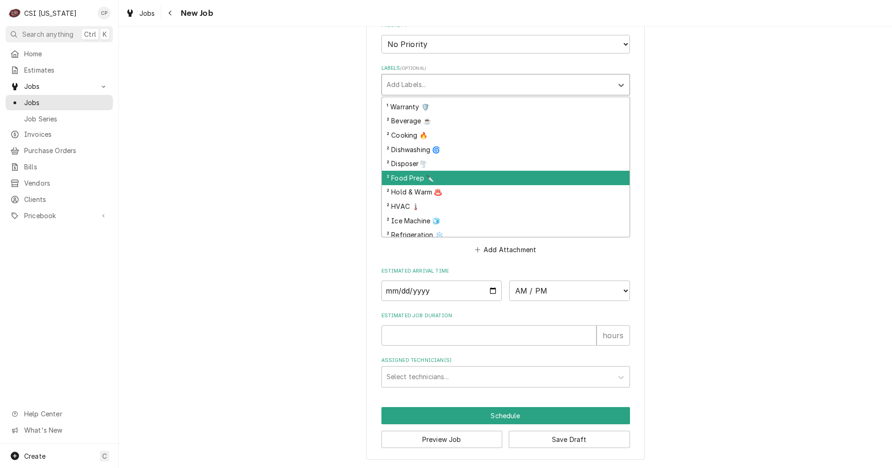
scroll to position [139, 0]
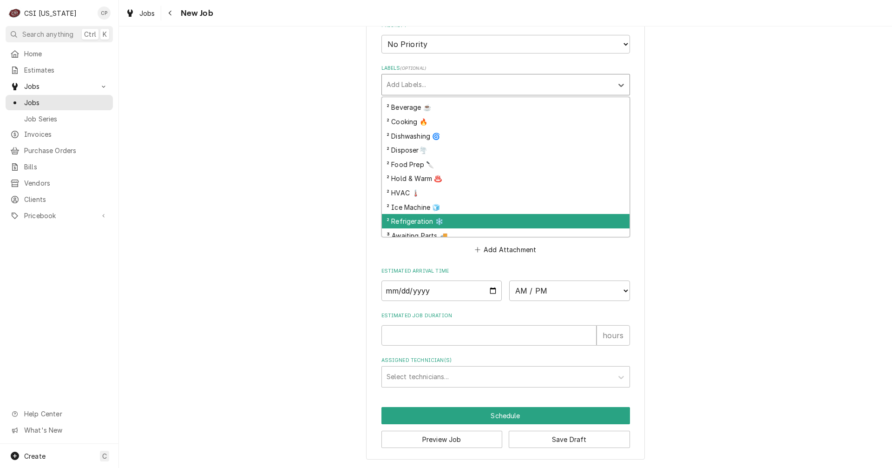
click at [417, 218] on div "² Refrigeration ❄️" at bounding box center [506, 221] width 248 height 14
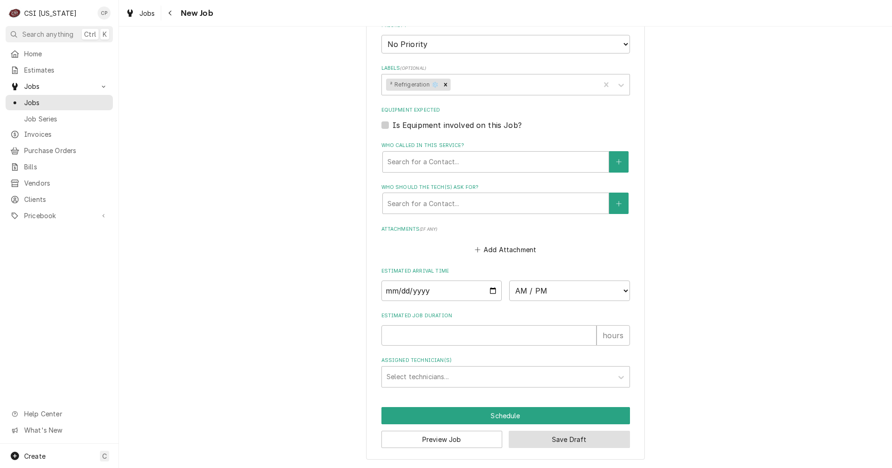
click at [573, 439] on button "Save Draft" at bounding box center [569, 438] width 121 height 17
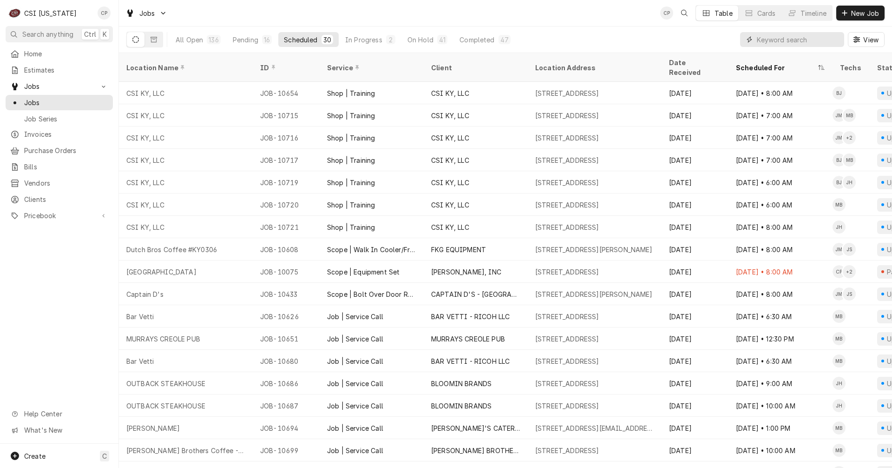
click at [793, 41] on input "Dynamic Content Wrapper" at bounding box center [798, 39] width 83 height 15
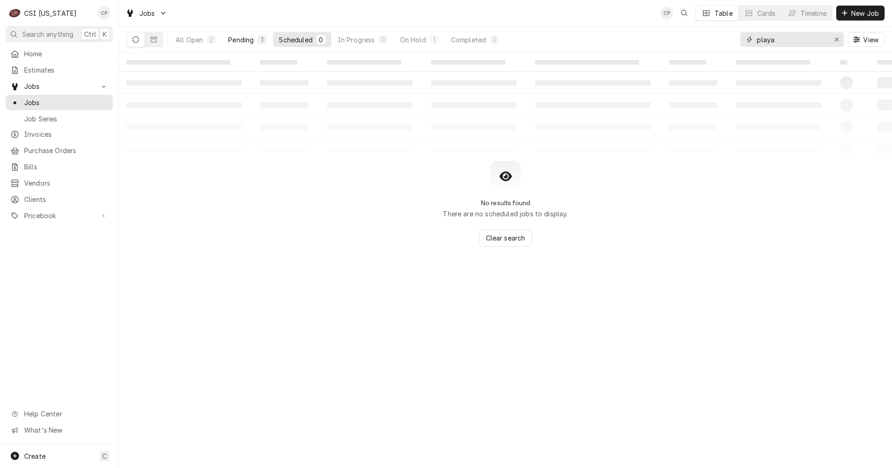
type input "playa"
click at [244, 38] on div "Pending" at bounding box center [241, 40] width 26 height 10
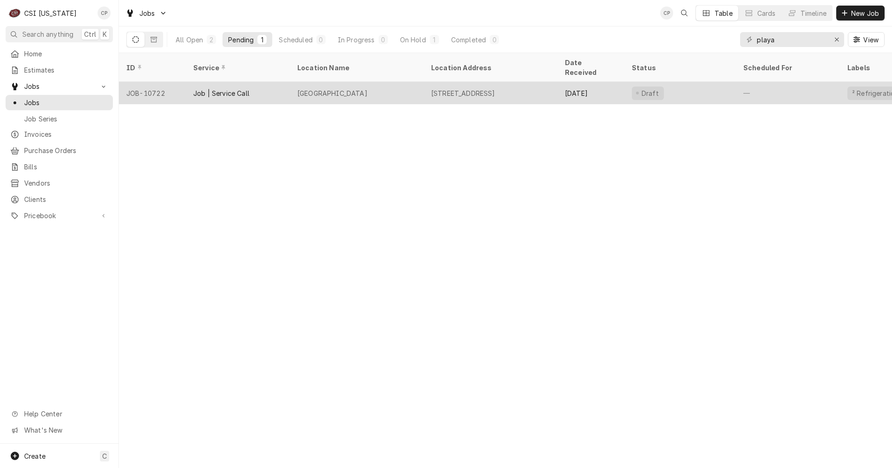
click at [393, 82] on div "Playa Bowls" at bounding box center [357, 93] width 134 height 22
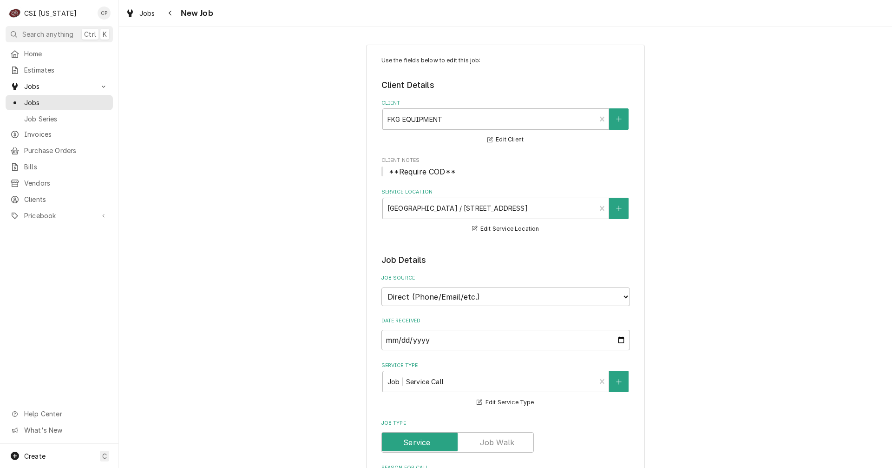
type textarea "x"
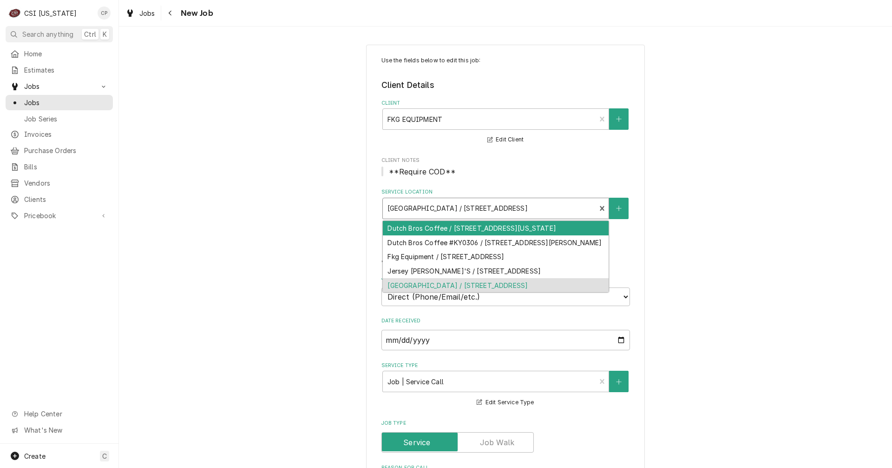
drag, startPoint x: 429, startPoint y: 209, endPoint x: 435, endPoint y: 208, distance: 5.7
click at [435, 208] on div "Service Location" at bounding box center [490, 208] width 204 height 17
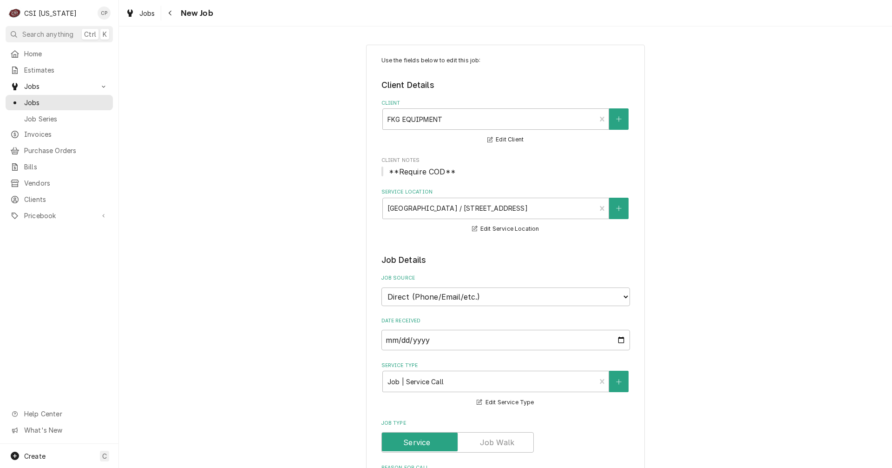
click at [173, 13] on div "Navigate back" at bounding box center [170, 12] width 9 height 9
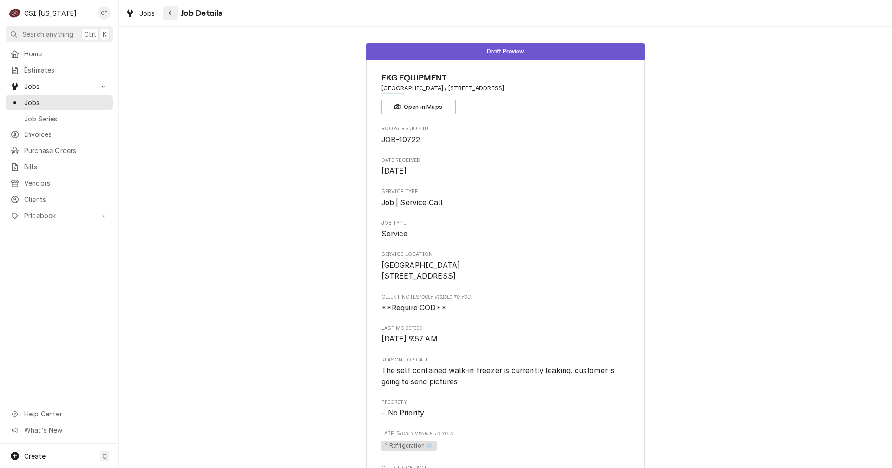
click at [171, 13] on icon "Navigate back" at bounding box center [170, 13] width 4 height 7
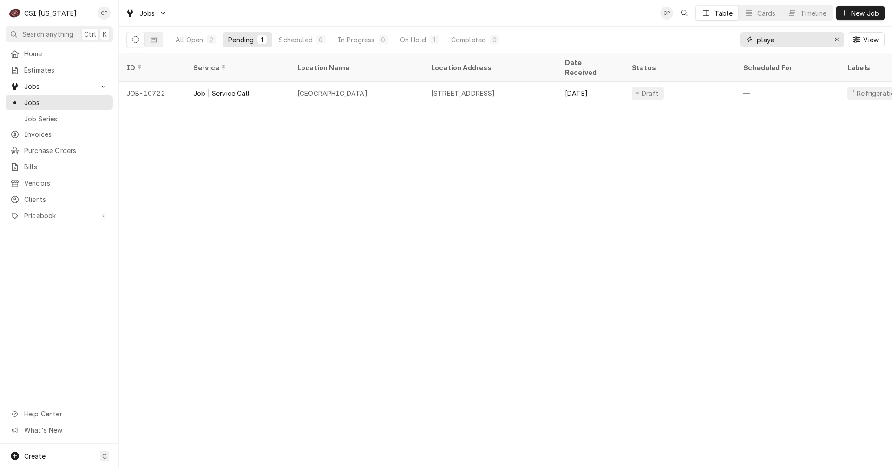
drag, startPoint x: 800, startPoint y: 43, endPoint x: 700, endPoint y: 46, distance: 100.5
click at [698, 48] on div "All Open 2 Pending 1 Scheduled 0 In Progress 0 On Hold 1 Completed 0 playa View" at bounding box center [505, 39] width 758 height 26
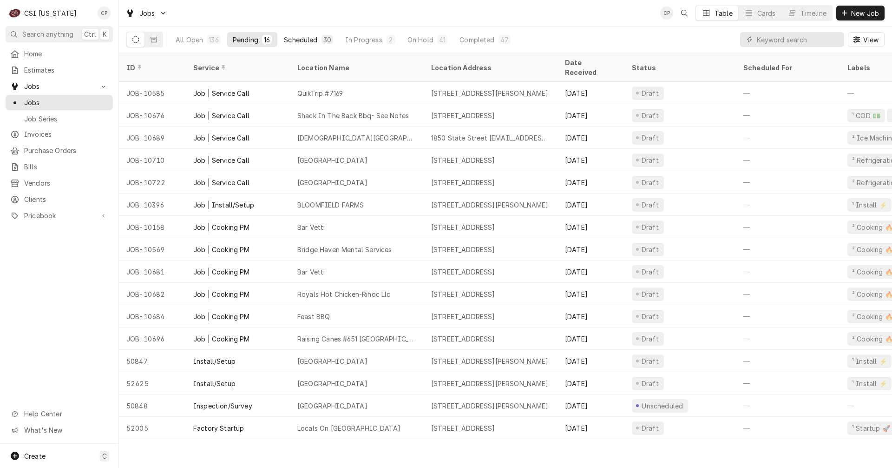
click at [306, 38] on div "Scheduled" at bounding box center [300, 40] width 33 height 10
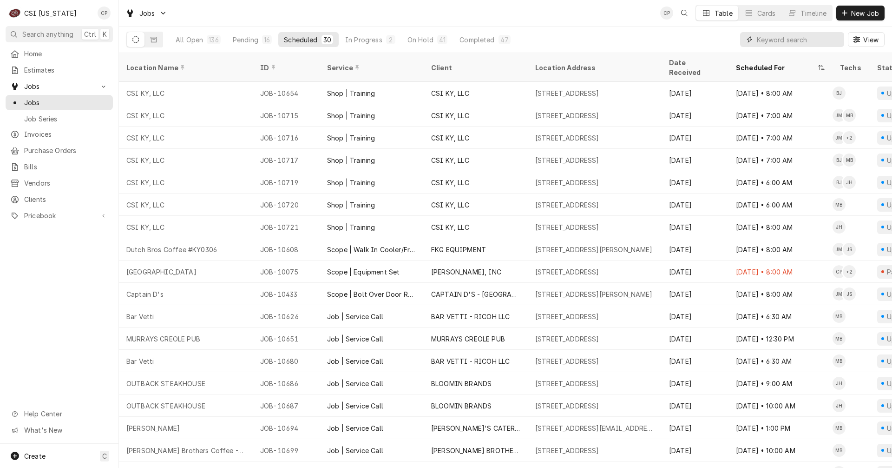
click at [768, 37] on input "Dynamic Content Wrapper" at bounding box center [798, 39] width 83 height 15
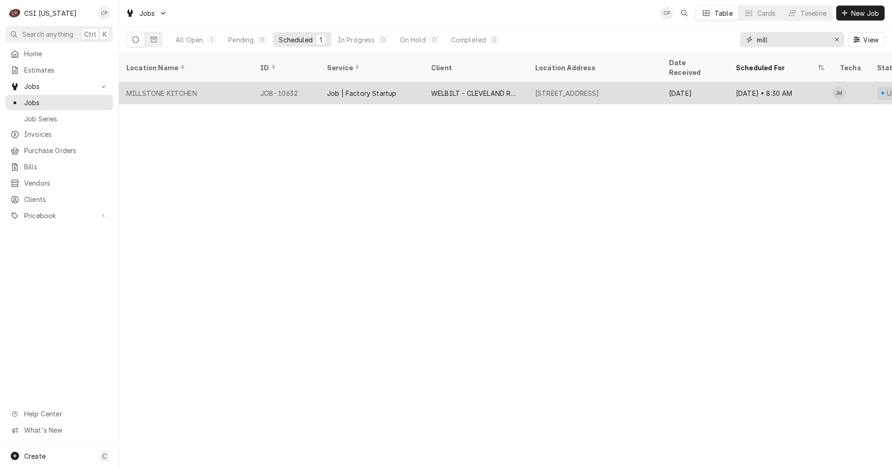
type input "mill"
click at [472, 88] on div "WELBILT - CLEVELAND RANGE" at bounding box center [475, 93] width 89 height 10
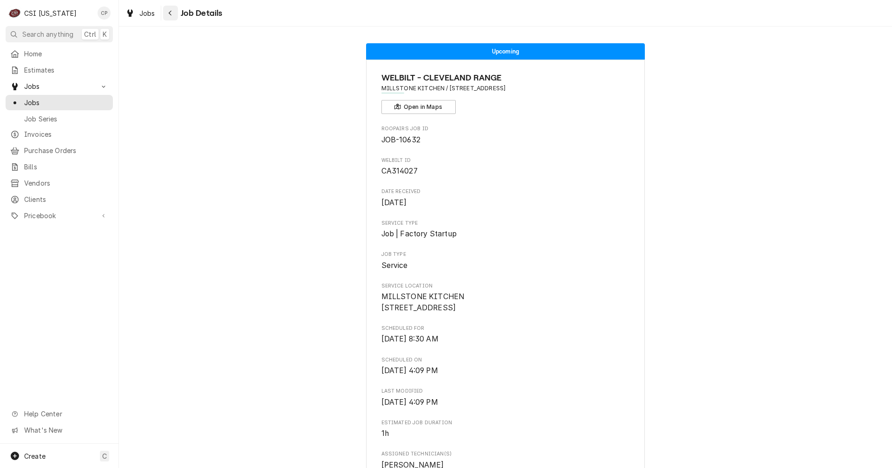
click at [169, 13] on icon "Navigate back" at bounding box center [170, 13] width 3 height 5
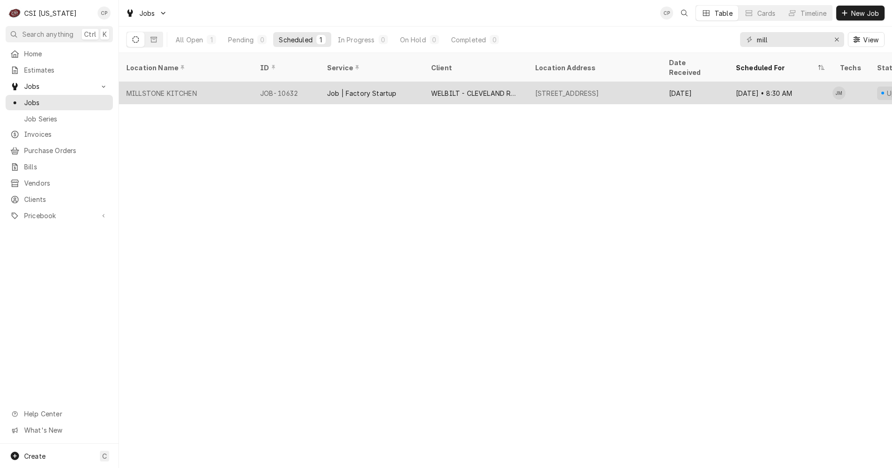
click at [165, 87] on div "MILLSTONE KITCHEN" at bounding box center [186, 93] width 134 height 22
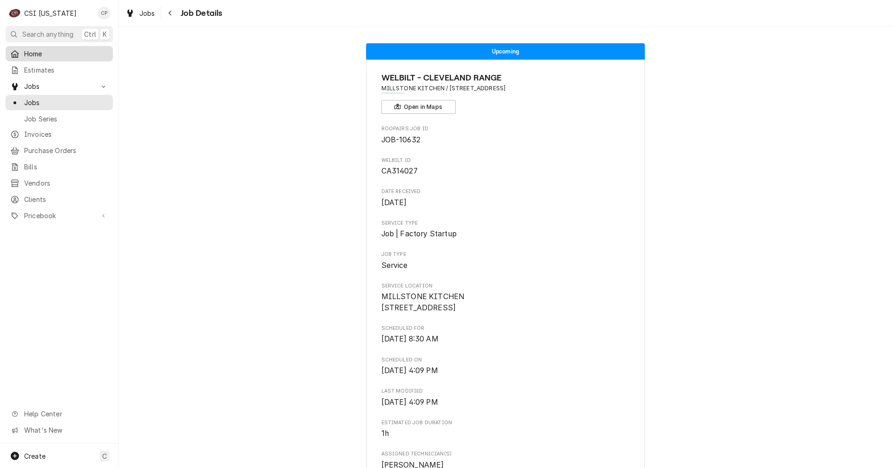
click at [45, 54] on span "Home" at bounding box center [66, 54] width 84 height 10
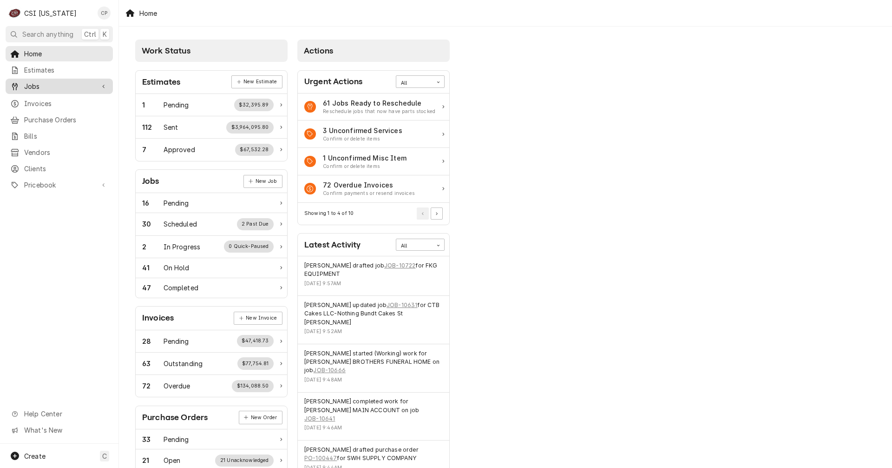
click at [53, 83] on span "Jobs" at bounding box center [59, 86] width 70 height 10
click at [53, 103] on span "Jobs" at bounding box center [66, 103] width 84 height 10
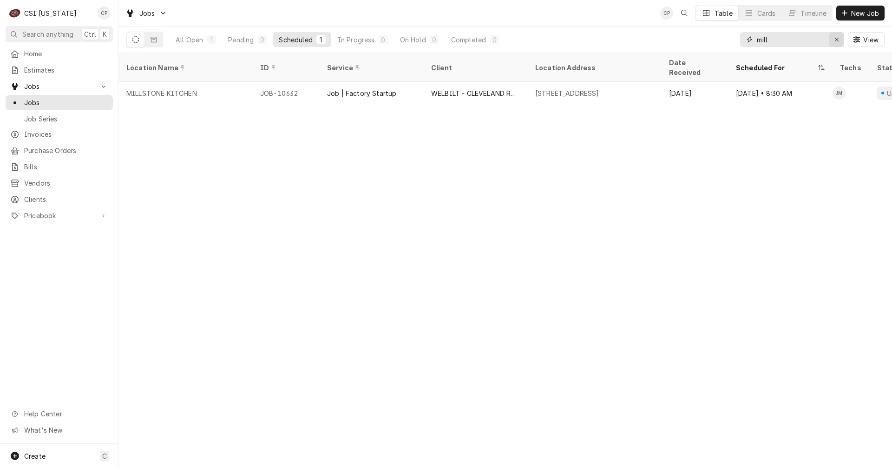
click at [836, 39] on icon "Erase input" at bounding box center [837, 39] width 5 height 7
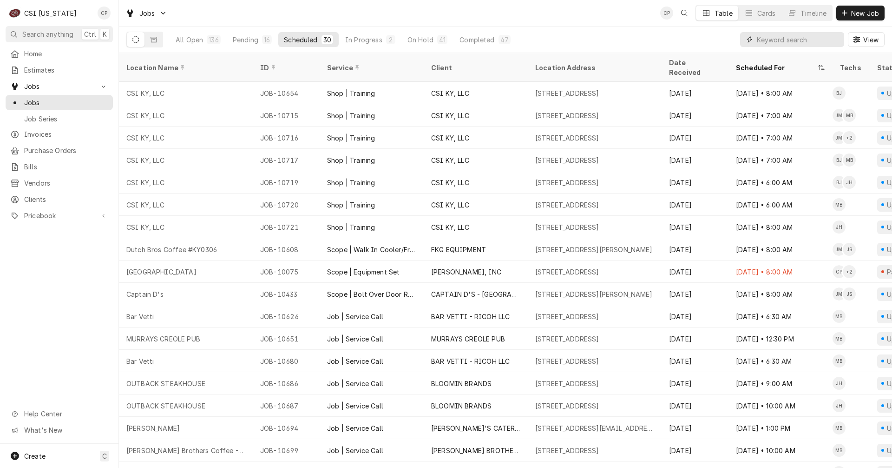
click at [792, 40] on input "Dynamic Content Wrapper" at bounding box center [798, 39] width 83 height 15
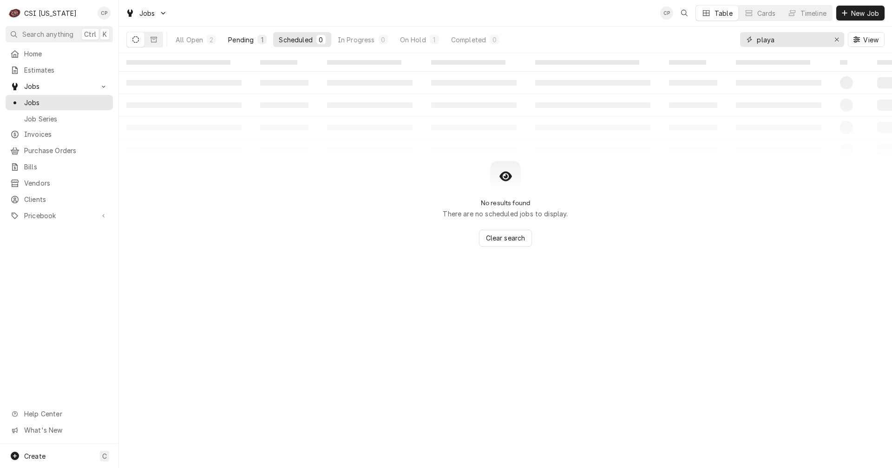
type input "playa"
click at [231, 33] on button "Pending 1" at bounding box center [248, 39] width 50 height 15
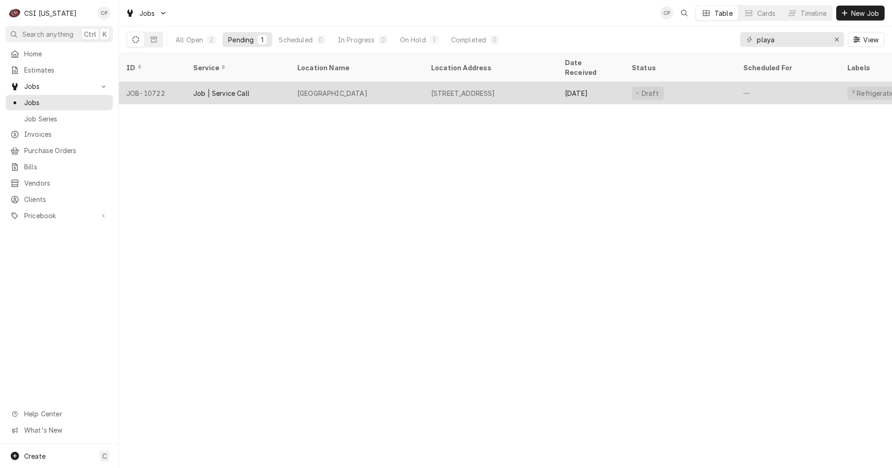
click at [332, 88] on div "Playa Bowls" at bounding box center [332, 93] width 70 height 10
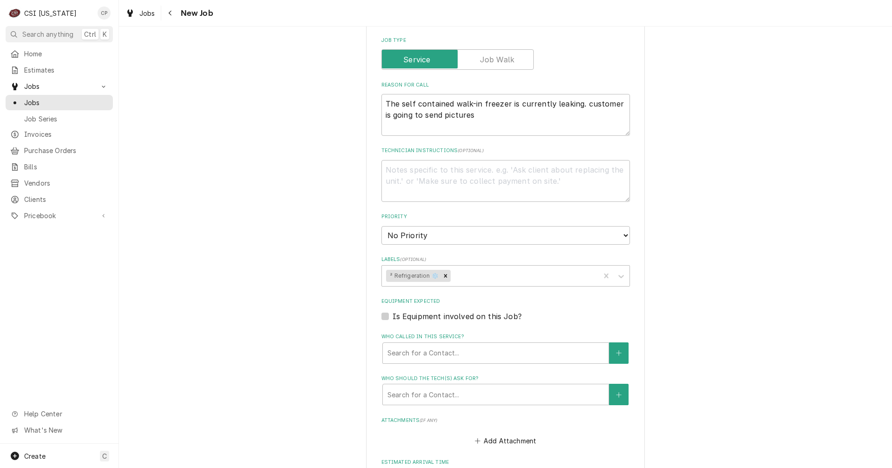
scroll to position [558, 0]
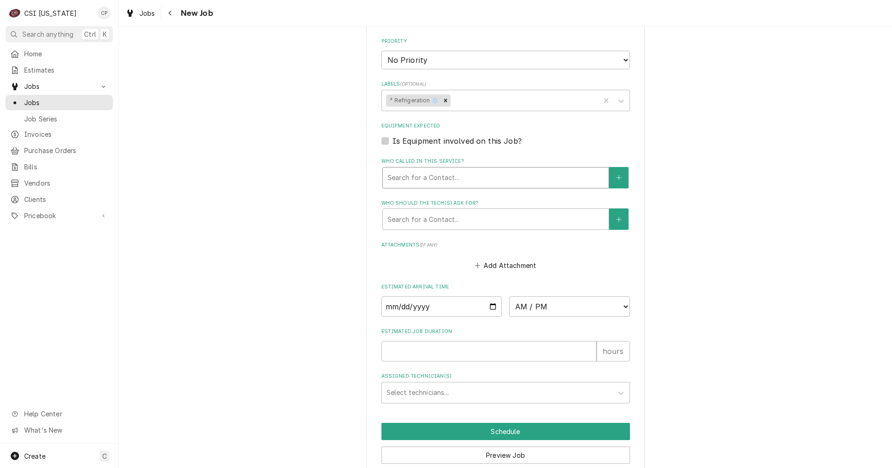
type textarea "x"
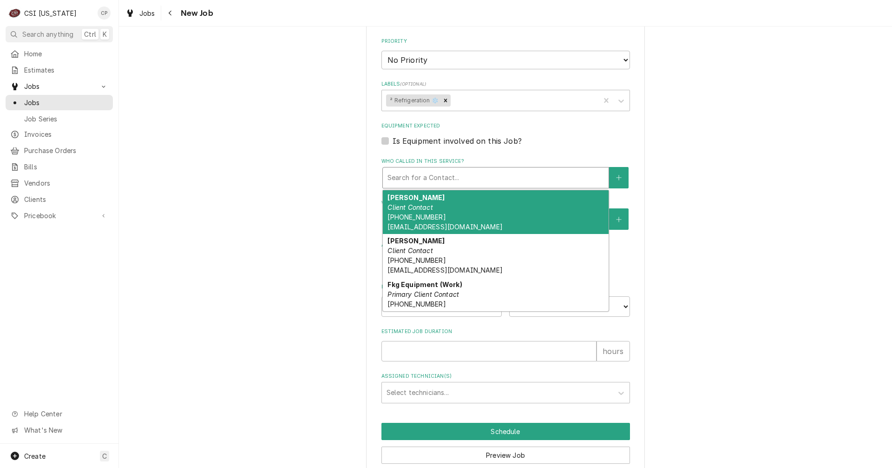
click at [417, 178] on div "Who called in this service?" at bounding box center [496, 177] width 217 height 17
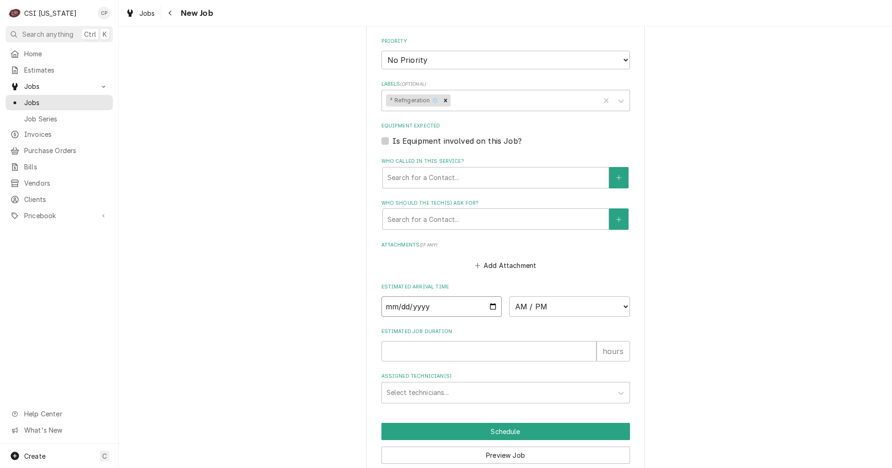
click at [490, 304] on input "Date" at bounding box center [442, 306] width 121 height 20
type input "[DATE]"
type textarea "x"
click at [556, 305] on select "AM / PM 6:00 AM 6:15 AM 6:30 AM 6:45 AM 7:00 AM 7:15 AM 7:30 AM 7:45 AM 8:00 AM…" at bounding box center [569, 306] width 121 height 20
select select "08:00:00"
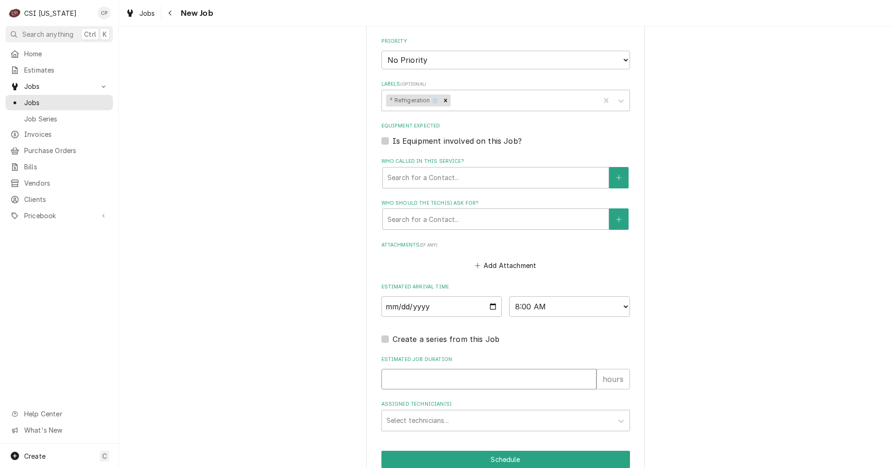
click at [418, 382] on input "Estimated Job Duration" at bounding box center [489, 379] width 215 height 20
type textarea "x"
type input "1"
type textarea "x"
type input "[DEMOGRAPHIC_DATA]"
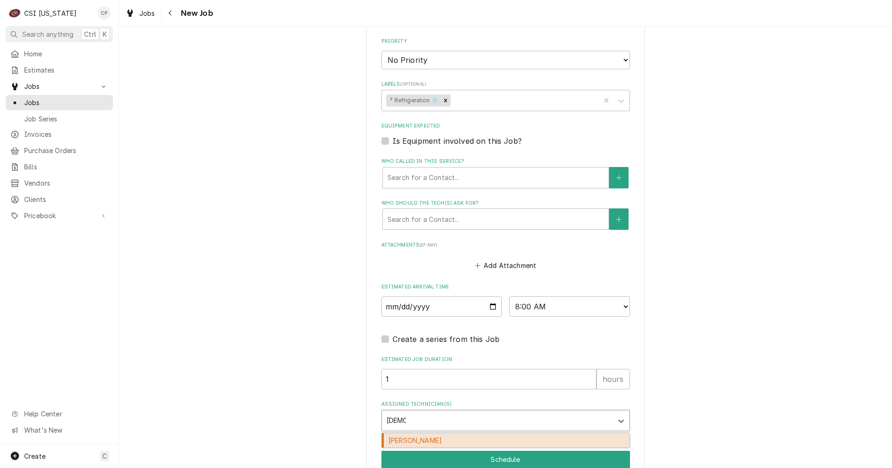
type textarea "x"
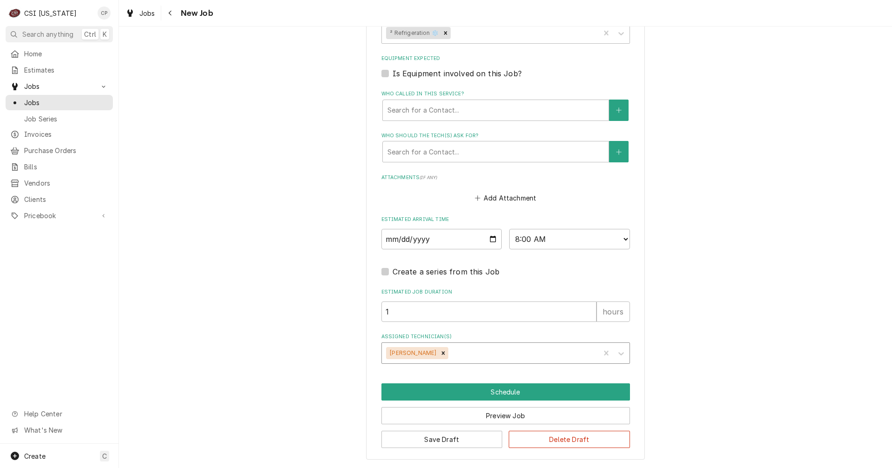
click at [455, 358] on div "Assigned Technician(s)" at bounding box center [522, 352] width 145 height 17
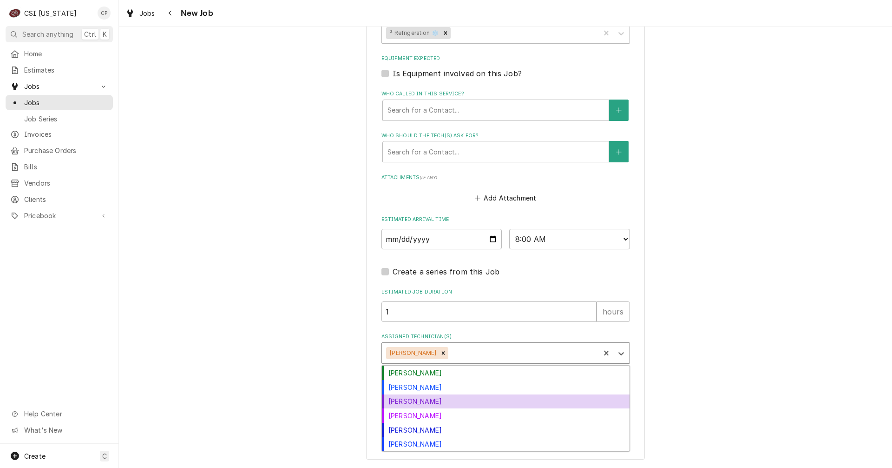
click at [429, 400] on div "[PERSON_NAME]" at bounding box center [506, 401] width 248 height 14
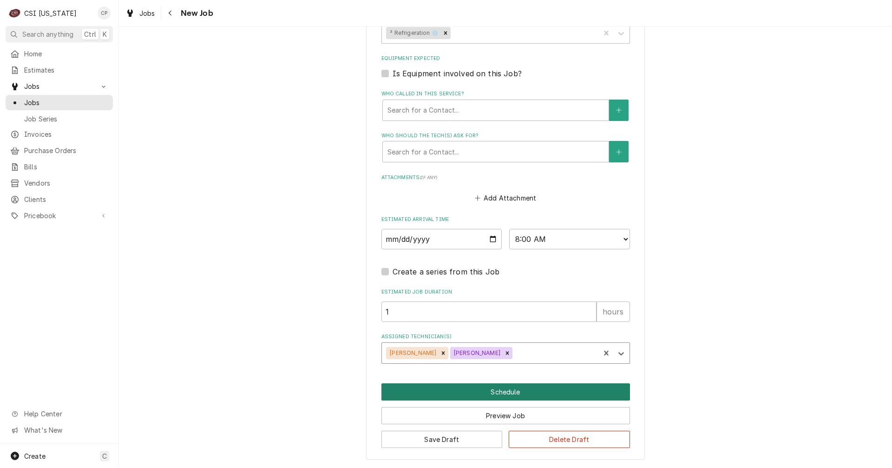
type textarea "x"
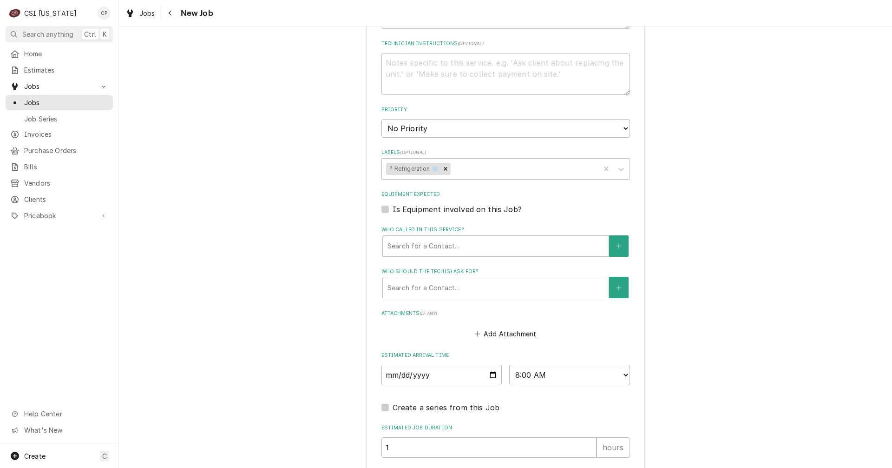
scroll to position [486, 0]
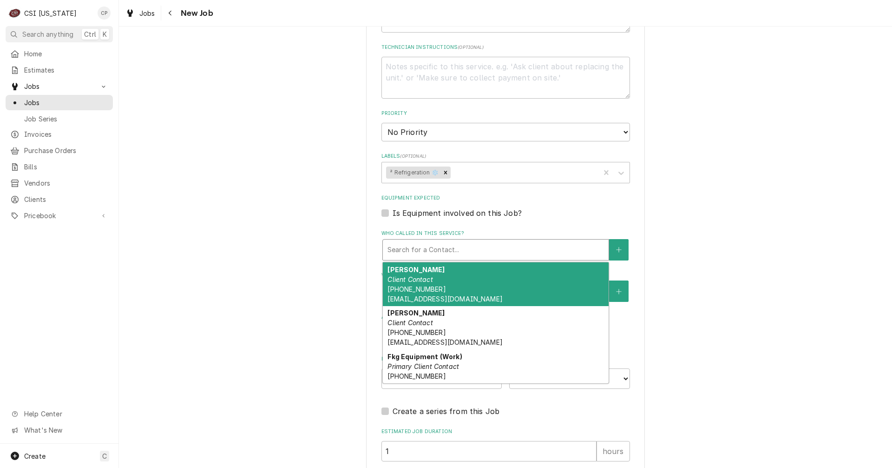
click at [526, 251] on div "Who called in this service?" at bounding box center [496, 249] width 217 height 17
click at [618, 244] on button "Who called in this service?" at bounding box center [619, 249] width 20 height 21
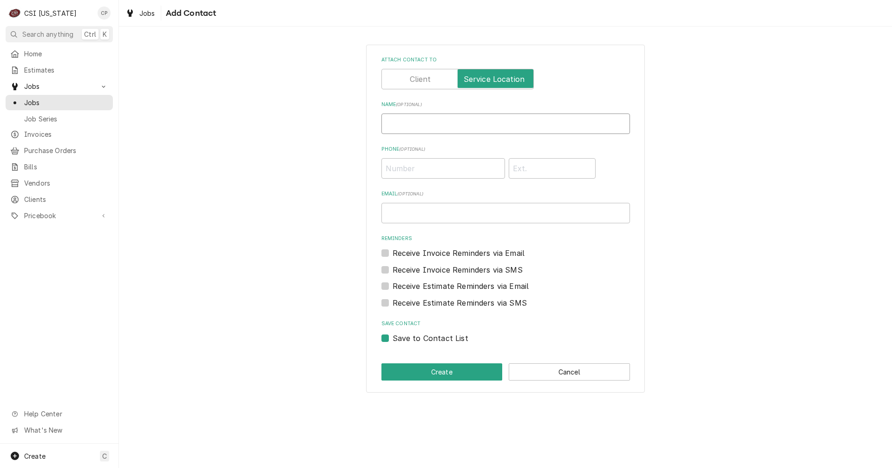
click at [415, 123] on input "Name ( optional )" at bounding box center [506, 123] width 249 height 20
type input "[PERSON_NAME]"
type input "[PHONE_NUMBER]"
click at [436, 214] on input "Email ( optional )" at bounding box center [506, 213] width 249 height 20
click at [414, 211] on input "Email ( optional )" at bounding box center [506, 213] width 249 height 20
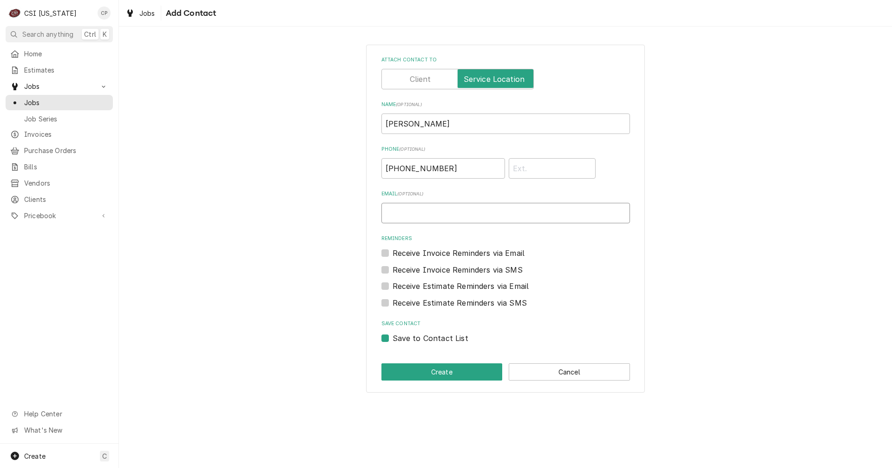
paste input "[STREET_ADDRESS]"
type input "[STREET_ADDRESS]"
drag, startPoint x: 592, startPoint y: 214, endPoint x: 337, endPoint y: 224, distance: 254.9
click at [337, 228] on div "Attach contact to Name ( optional ) [PERSON_NAME] Phone ( optional ) [PHONE_NUM…" at bounding box center [505, 218] width 773 height 364
click at [414, 211] on input "Email ( optional )" at bounding box center [506, 213] width 249 height 20
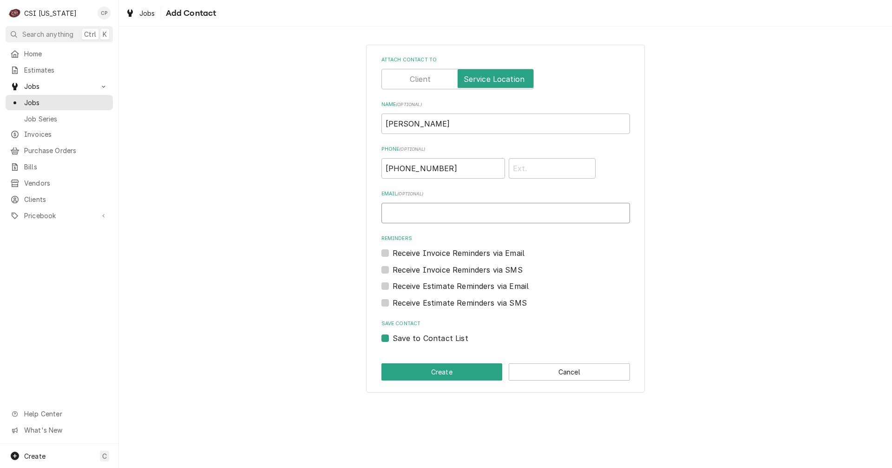
paste input "[EMAIL_ADDRESS][DOMAIN_NAME]"
type input "[EMAIL_ADDRESS][DOMAIN_NAME]"
click at [323, 254] on div "Attach contact to Name ( optional ) [PERSON_NAME] Phone ( optional ) [PHONE_NUM…" at bounding box center [505, 218] width 773 height 364
click at [444, 376] on button "Create" at bounding box center [442, 371] width 121 height 17
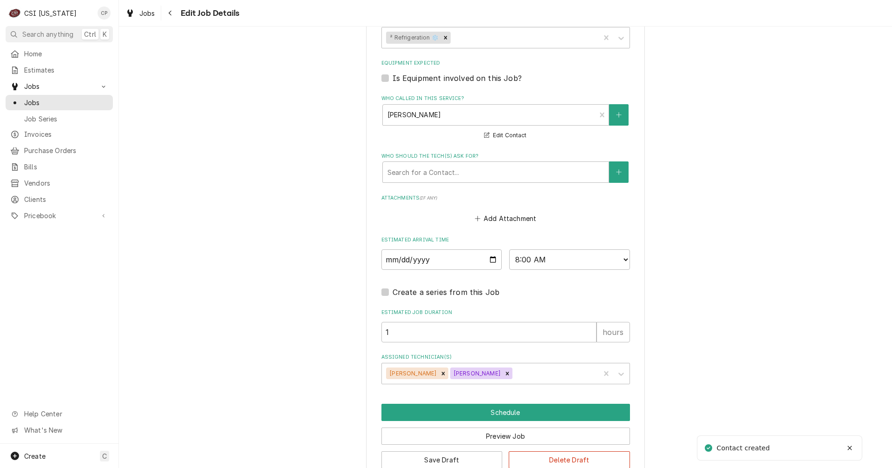
scroll to position [641, 0]
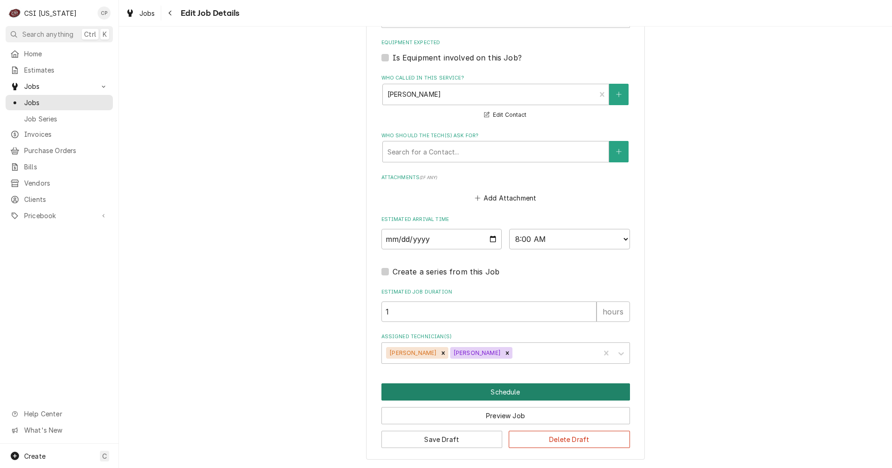
click at [507, 395] on button "Schedule" at bounding box center [506, 391] width 249 height 17
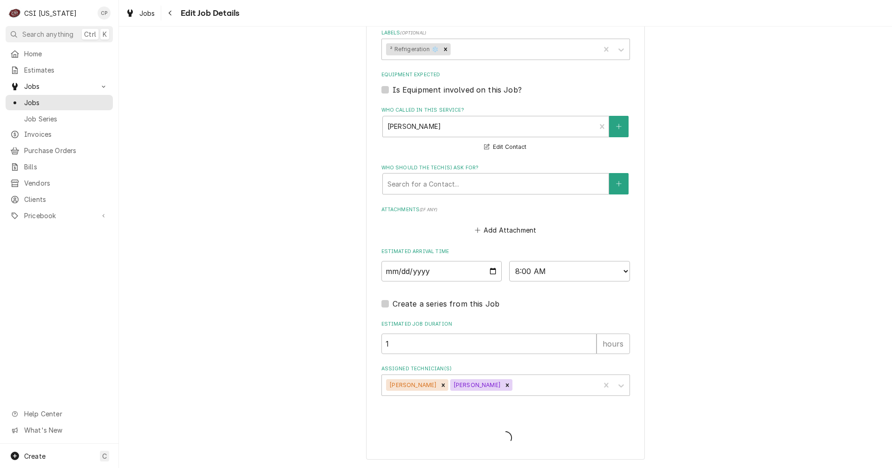
scroll to position [609, 0]
type textarea "x"
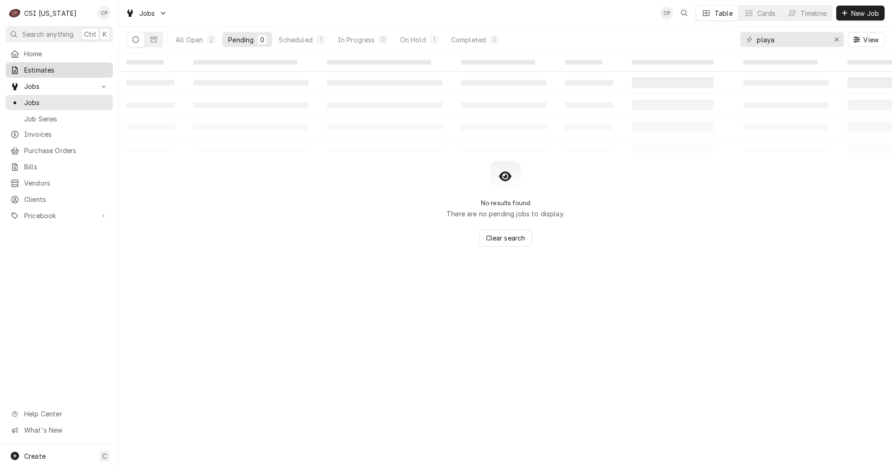
click at [39, 65] on span "Estimates" at bounding box center [66, 70] width 84 height 10
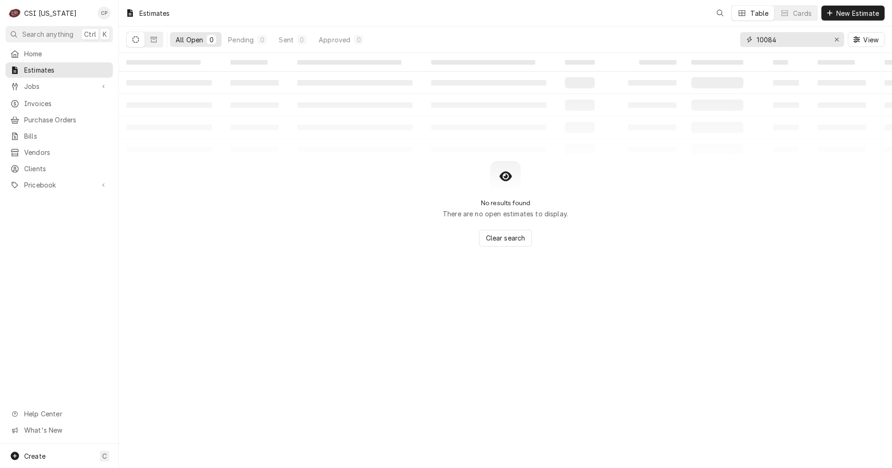
drag, startPoint x: 799, startPoint y: 40, endPoint x: 709, endPoint y: 43, distance: 90.2
click at [709, 43] on div "All Open 0 Pending 0 Sent 0 Approved 0 10084 View" at bounding box center [505, 39] width 758 height 26
type input "lbc"
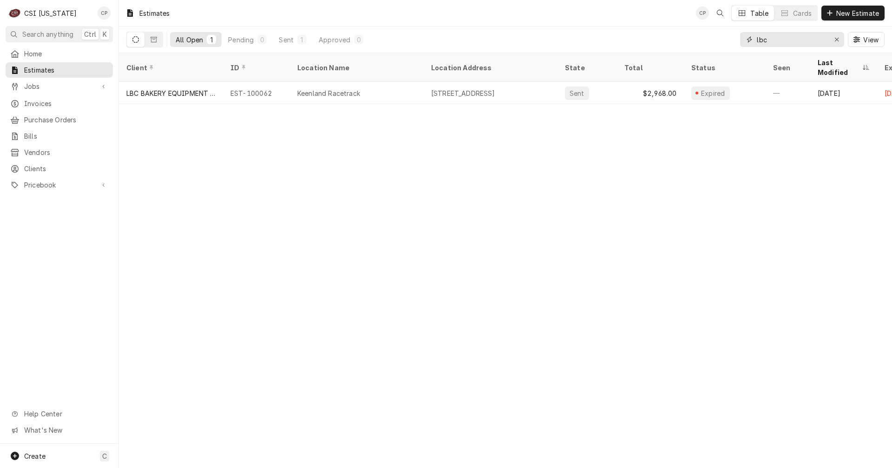
drag, startPoint x: 780, startPoint y: 41, endPoint x: 697, endPoint y: 37, distance: 82.8
click at [695, 41] on div "All Open 1 Pending 0 Sent 1 Approved 0 lbc View" at bounding box center [505, 39] width 758 height 26
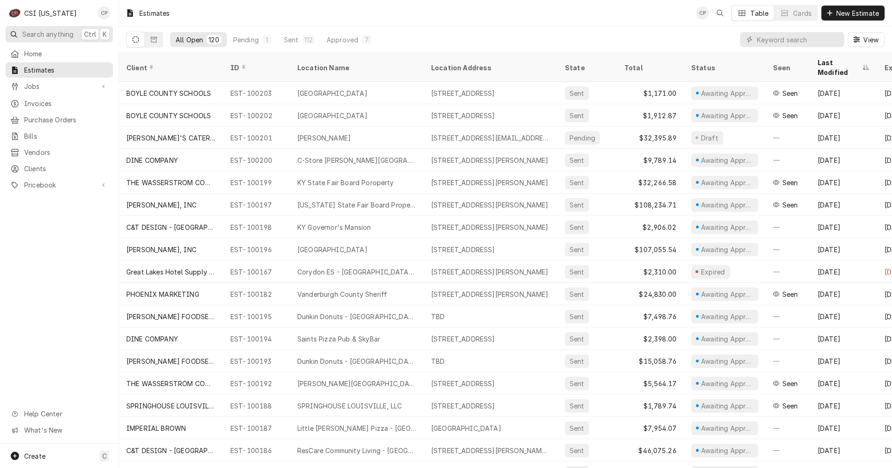
click at [46, 32] on span "Search anything" at bounding box center [47, 34] width 51 height 10
click at [598, 28] on body "C CSI Kentucky CP Search anything Ctrl K Home Estimates Jobs Jobs Job Series In…" at bounding box center [446, 234] width 892 height 468
click at [777, 37] on input "Dynamic Content Wrapper" at bounding box center [798, 39] width 83 height 15
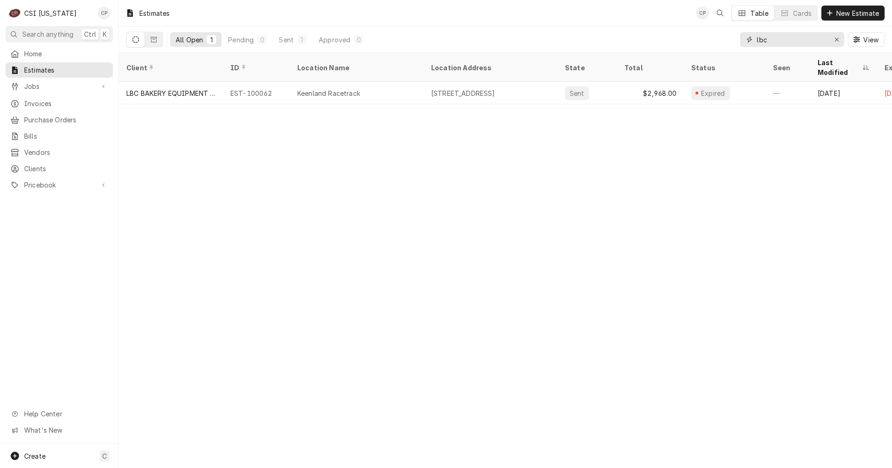
type input "lbc"
click at [37, 86] on span "Jobs" at bounding box center [59, 86] width 70 height 10
click at [55, 99] on span "Jobs" at bounding box center [66, 103] width 84 height 10
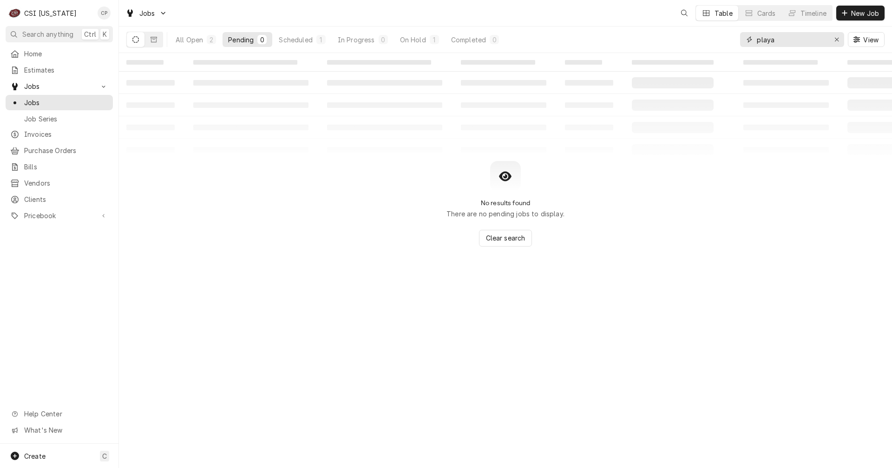
drag, startPoint x: 798, startPoint y: 36, endPoint x: 731, endPoint y: 45, distance: 67.0
click at [731, 46] on div "All Open 2 Pending 0 Scheduled 1 In Progress 0 On Hold 1 Completed 0 playa View" at bounding box center [505, 39] width 758 height 26
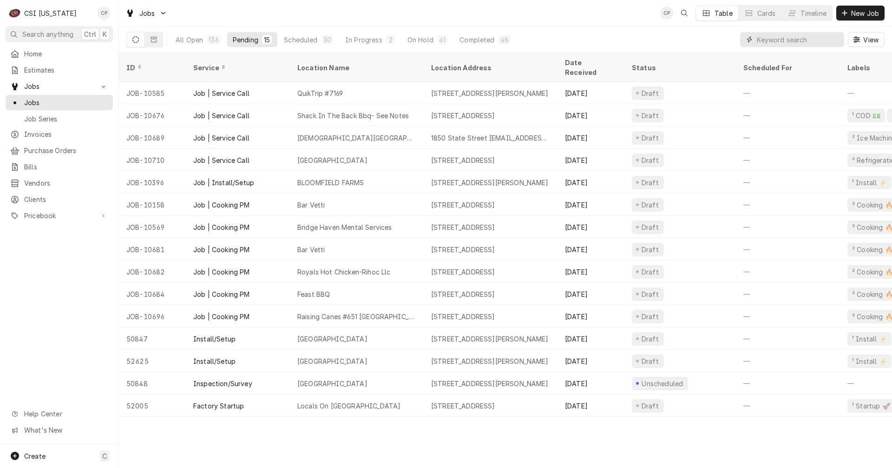
click at [763, 38] on input "Dynamic Content Wrapper" at bounding box center [798, 39] width 83 height 15
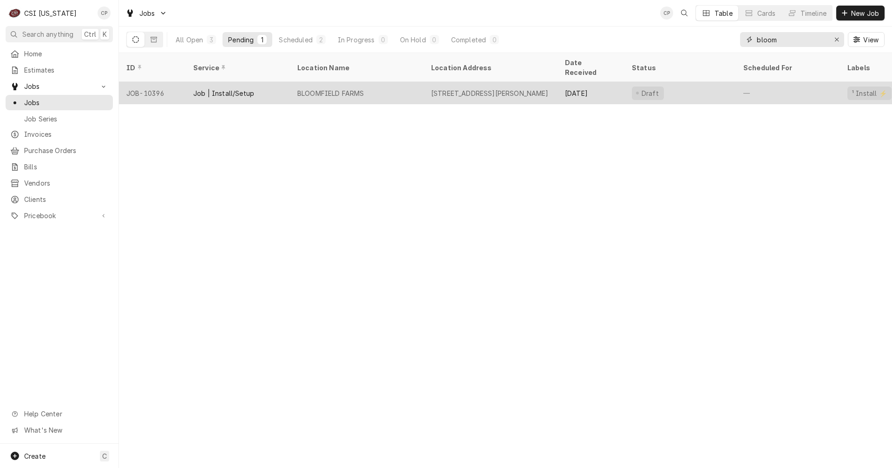
type input "bloom"
click at [356, 88] on div "BLOOMFIELD FARMS" at bounding box center [330, 93] width 67 height 10
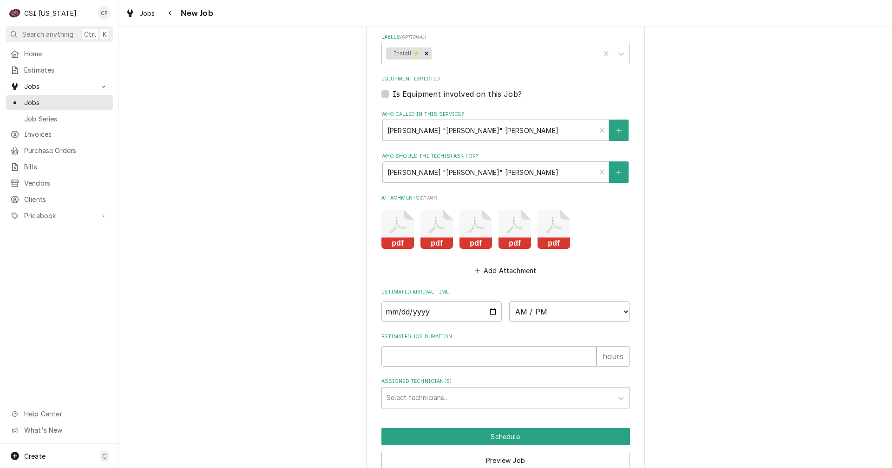
scroll to position [1906, 0]
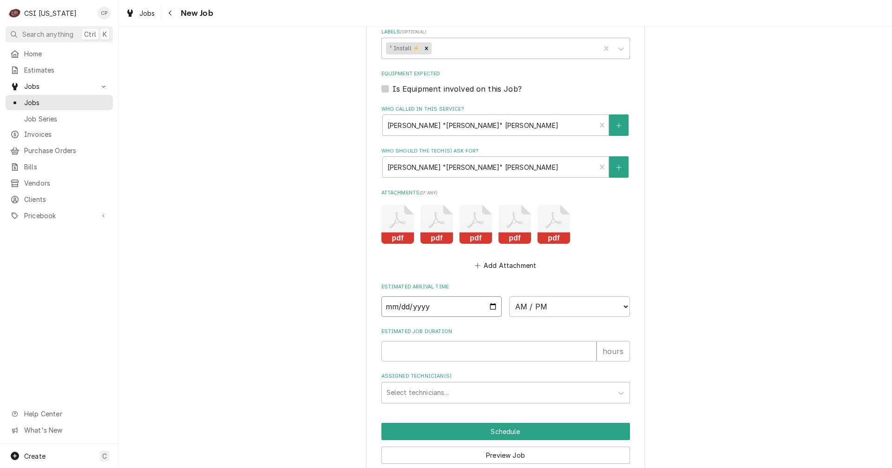
click at [488, 311] on input "Date" at bounding box center [442, 306] width 121 height 20
click at [488, 310] on input "Date" at bounding box center [442, 306] width 121 height 20
type textarea "x"
type input "2025-10-08"
type textarea "x"
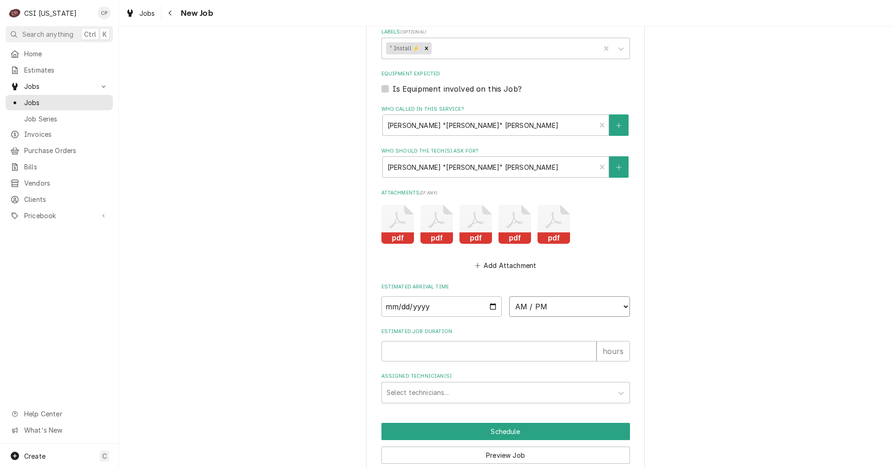
click at [549, 307] on select "AM / PM 6:00 AM 6:15 AM 6:30 AM 6:45 AM 7:00 AM 7:15 AM 7:30 AM 7:45 AM 8:00 AM…" at bounding box center [569, 306] width 121 height 20
select select "08:00:00"
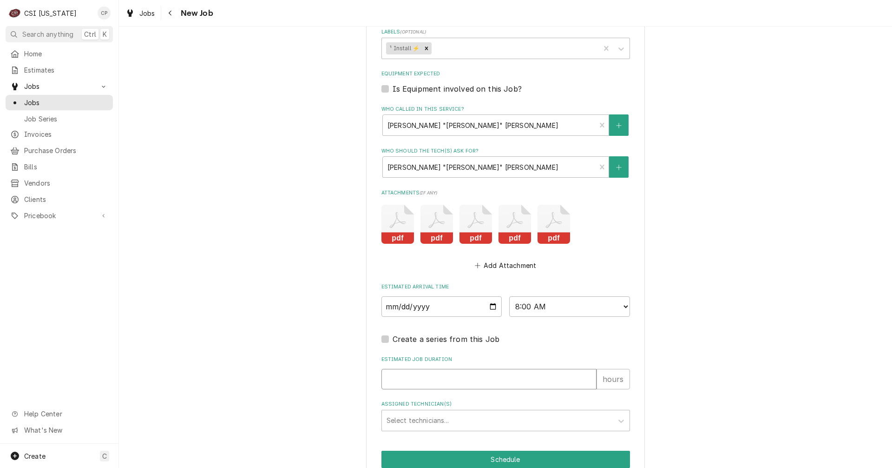
click at [420, 379] on input "Estimated Job Duration" at bounding box center [489, 379] width 215 height 20
click at [421, 379] on input "Estimated Job Duration" at bounding box center [489, 379] width 215 height 20
type textarea "x"
type input "5"
type textarea "x"
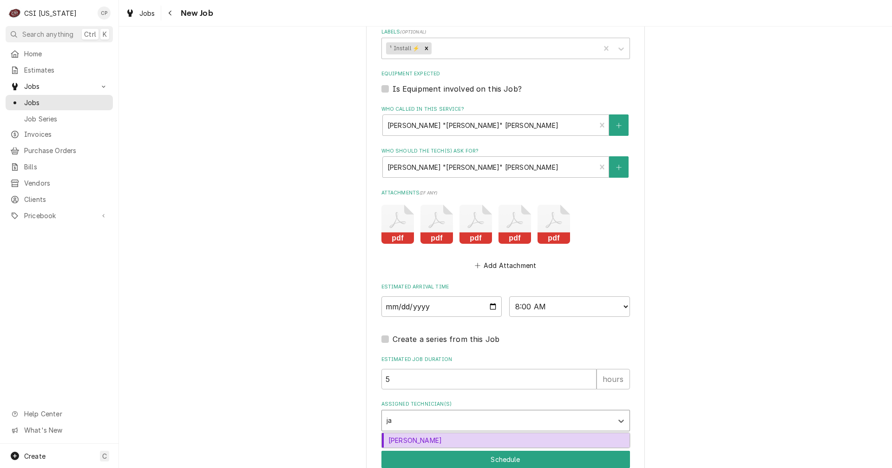
type input "jay"
type textarea "x"
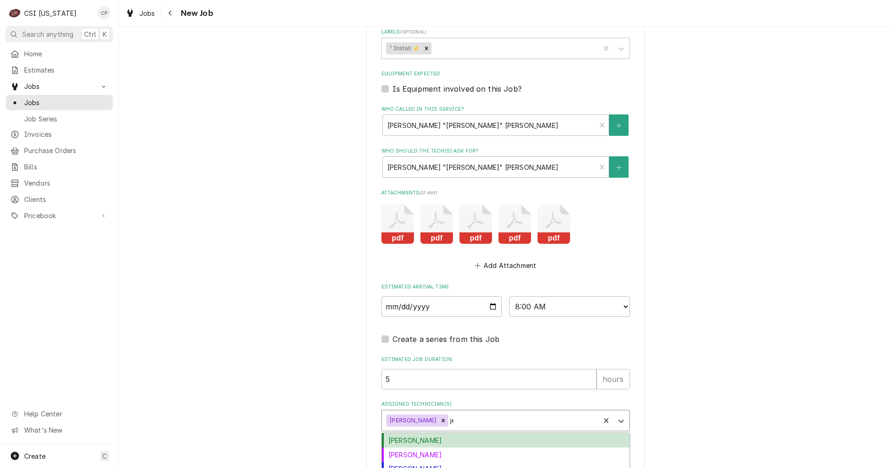
type input "jes"
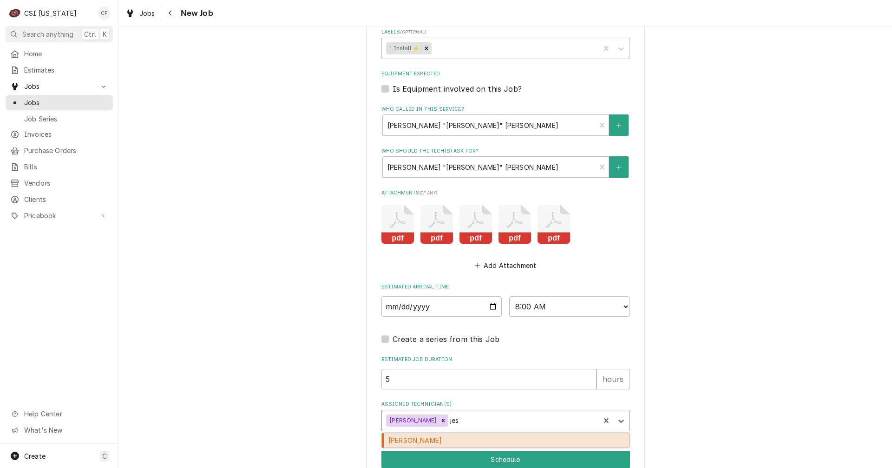
click at [408, 442] on div "Jesus Salas" at bounding box center [506, 440] width 248 height 14
type textarea "x"
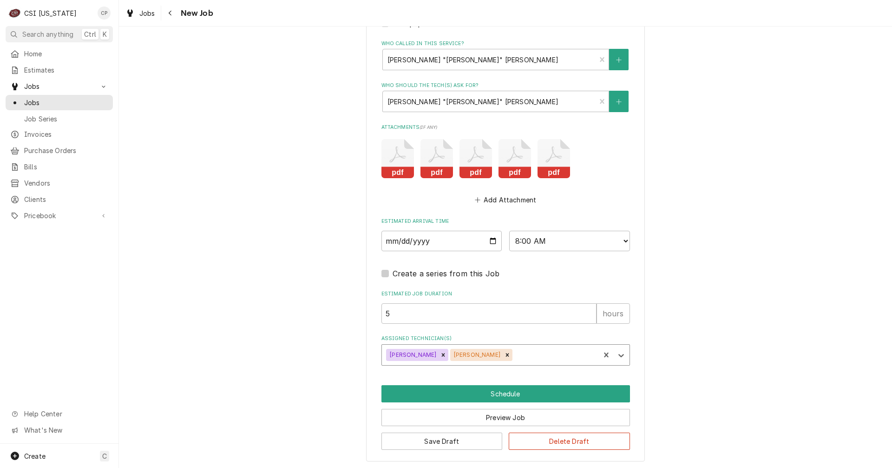
scroll to position [1973, 0]
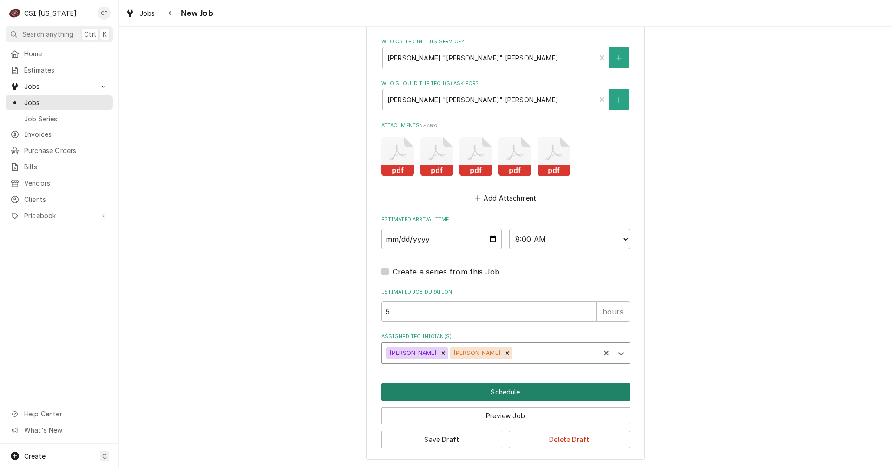
click at [501, 393] on button "Schedule" at bounding box center [506, 391] width 249 height 17
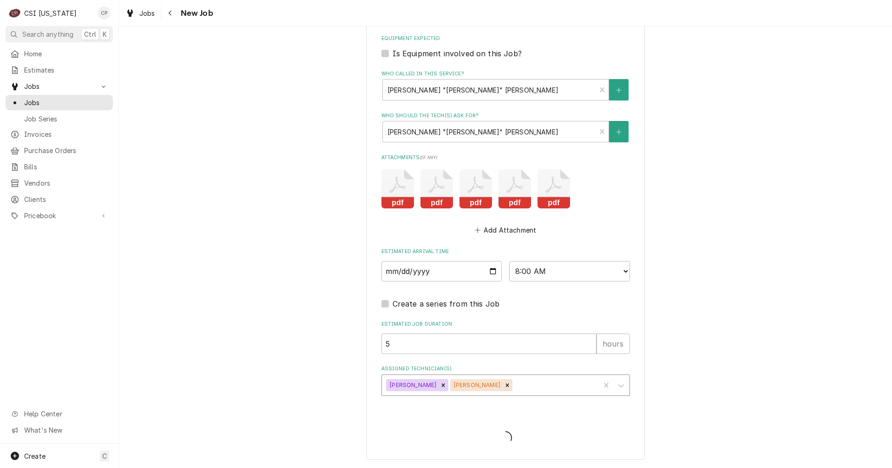
scroll to position [1941, 0]
type textarea "x"
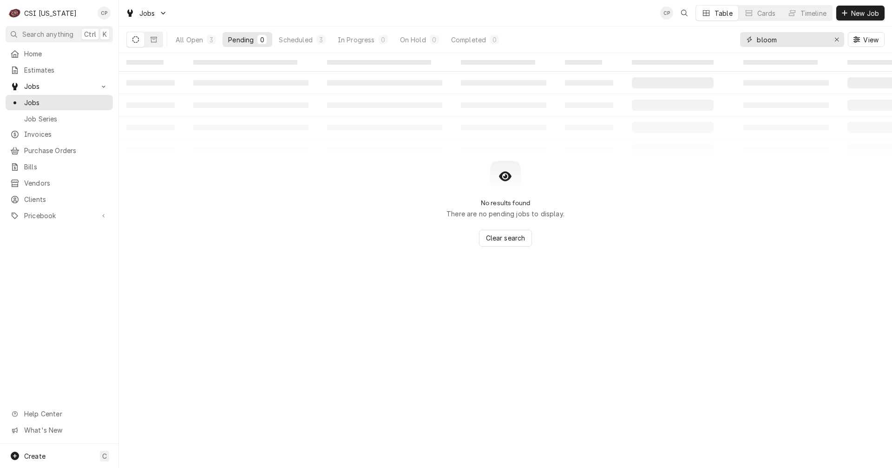
drag, startPoint x: 744, startPoint y: 42, endPoint x: 738, endPoint y: 42, distance: 5.6
click at [738, 42] on div "All Open 3 Pending 0 Scheduled 3 In Progress 0 On Hold 0 Completed 0 bloom View" at bounding box center [505, 39] width 758 height 26
type input "grays"
click at [303, 39] on div "Scheduled" at bounding box center [295, 40] width 33 height 10
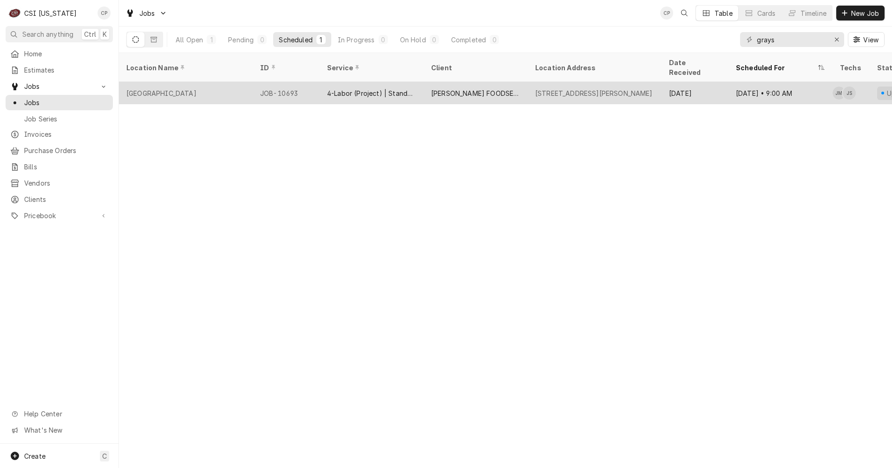
click at [343, 88] on div "4-Labor (Project) | Standard | Estimated" at bounding box center [371, 93] width 89 height 10
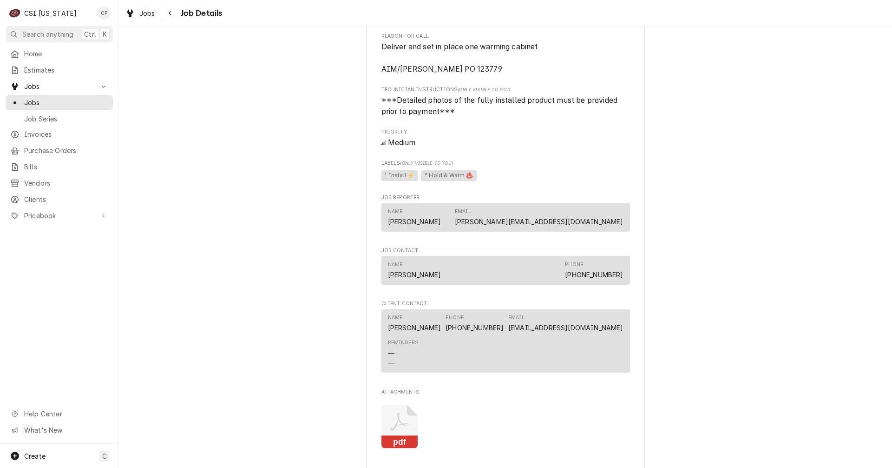
scroll to position [697, 0]
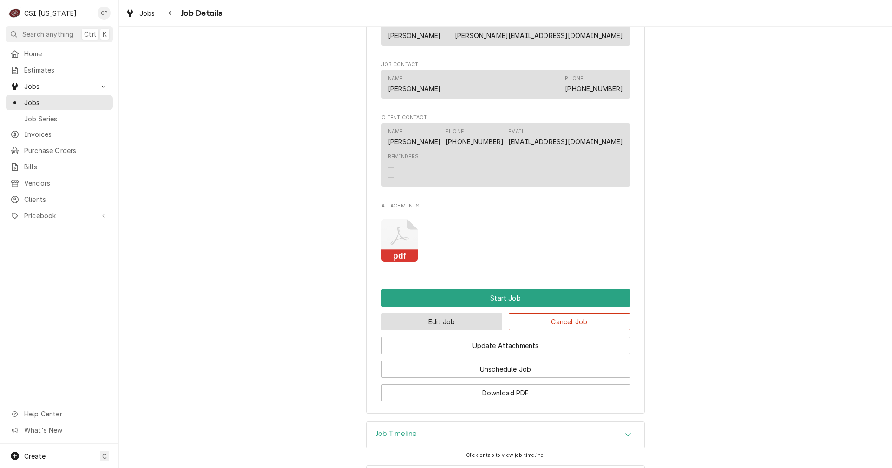
click at [460, 330] on button "Edit Job" at bounding box center [442, 321] width 121 height 17
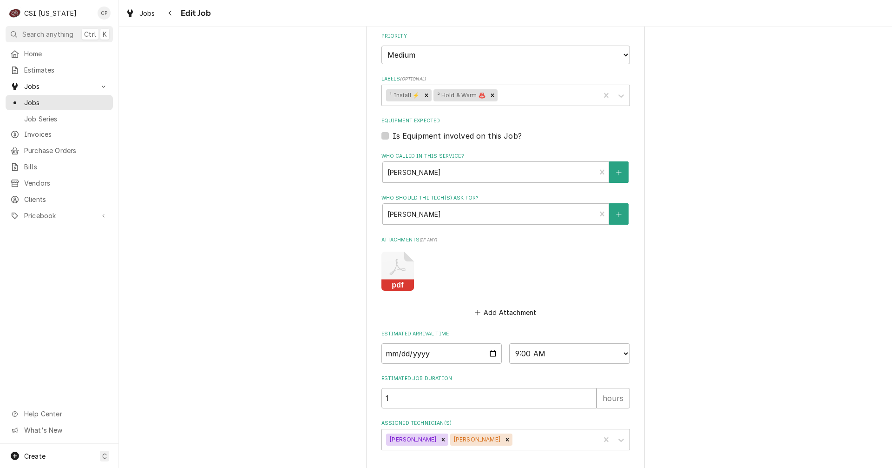
scroll to position [544, 0]
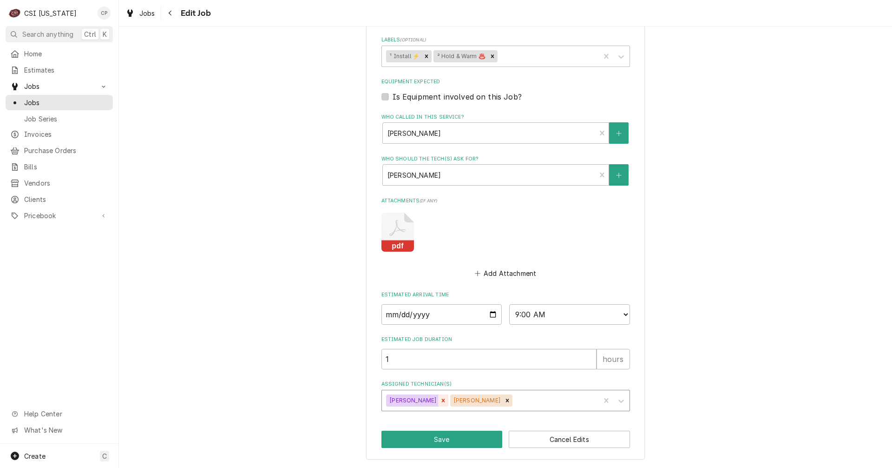
click at [440, 400] on icon "Remove Jay Maiden" at bounding box center [443, 400] width 7 height 7
click at [442, 401] on icon "Remove Jesus Salas" at bounding box center [443, 399] width 3 height 3
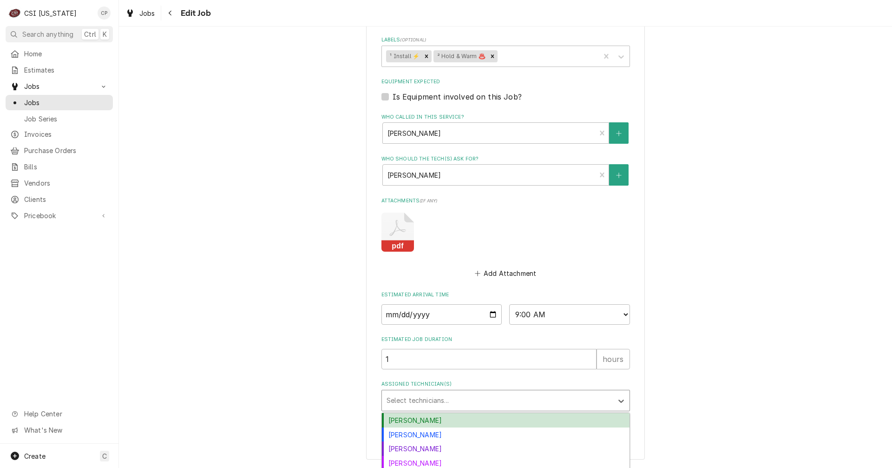
click at [428, 401] on div "Assigned Technician(s)" at bounding box center [498, 400] width 222 height 17
type textarea "x"
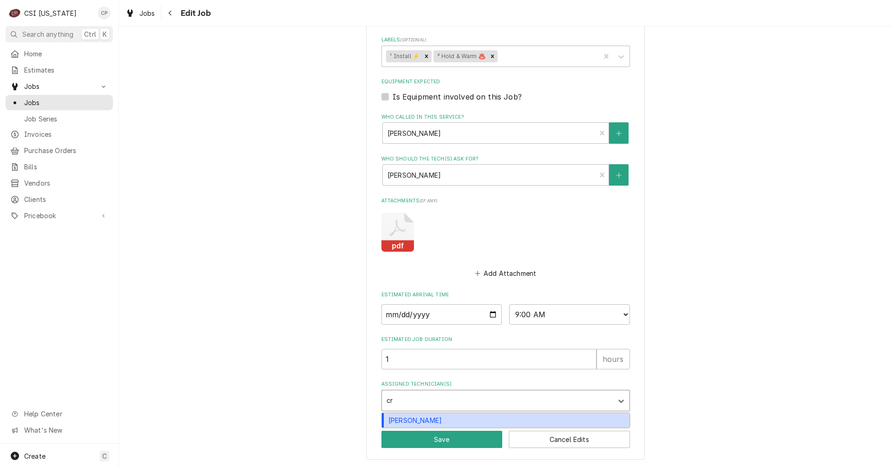
type input "cra"
type textarea "x"
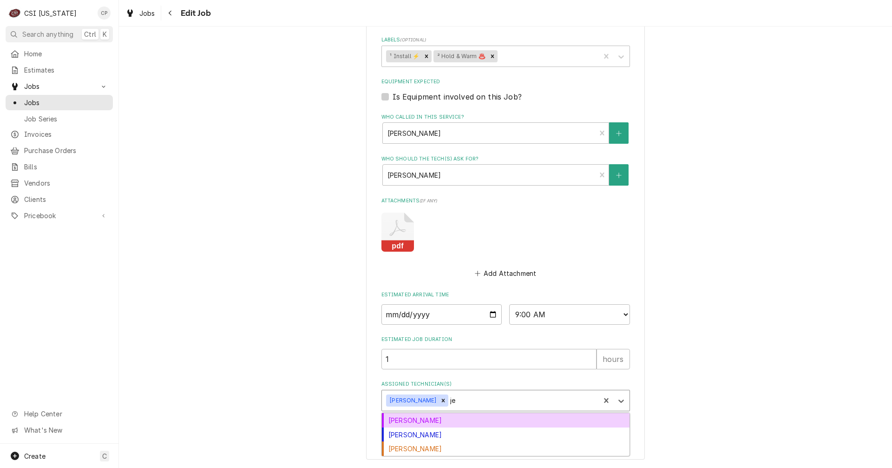
type input "jef"
click at [423, 421] on div "[PERSON_NAME]" at bounding box center [506, 420] width 248 height 14
type textarea "x"
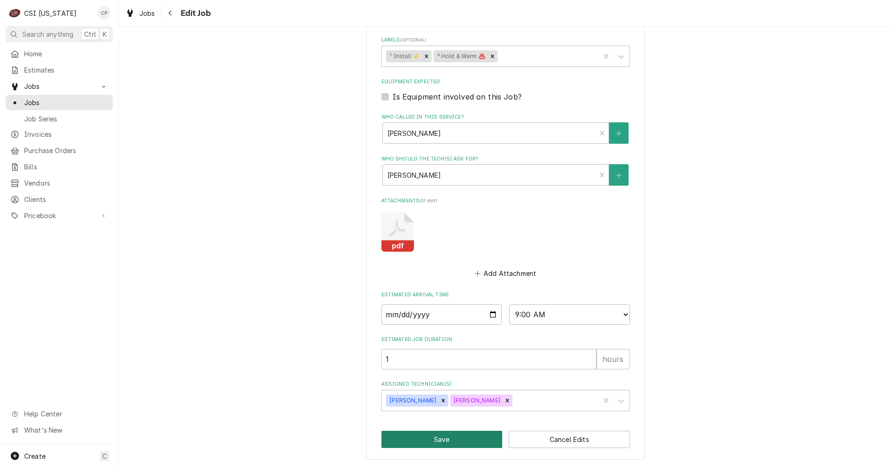
click at [440, 441] on button "Save" at bounding box center [442, 438] width 121 height 17
type textarea "x"
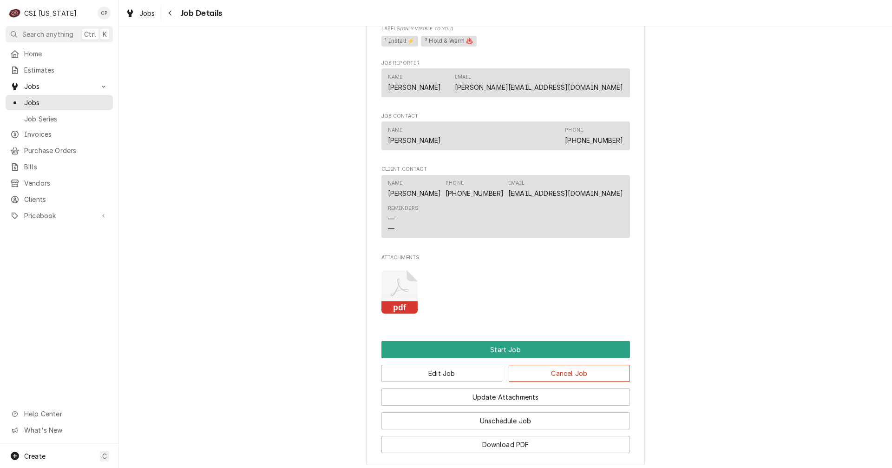
scroll to position [563, 0]
